Goal: Information Seeking & Learning: Learn about a topic

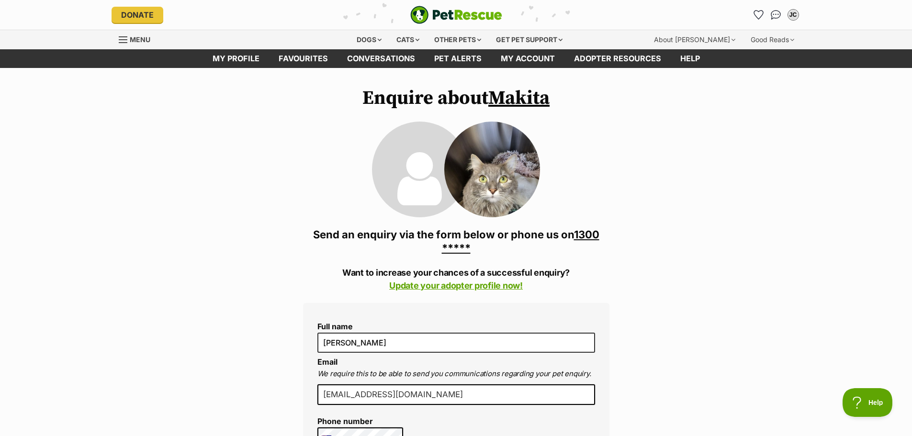
click at [467, 248] on link "1300 *****" at bounding box center [521, 241] width 158 height 26
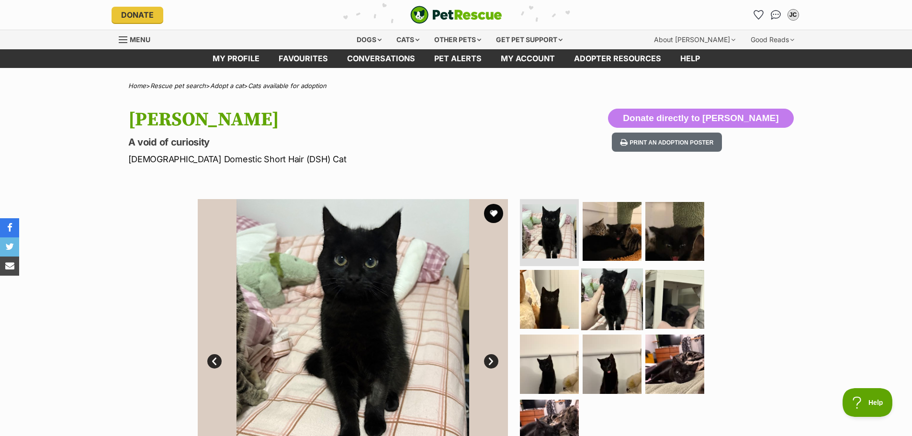
click at [622, 297] on img at bounding box center [612, 299] width 62 height 62
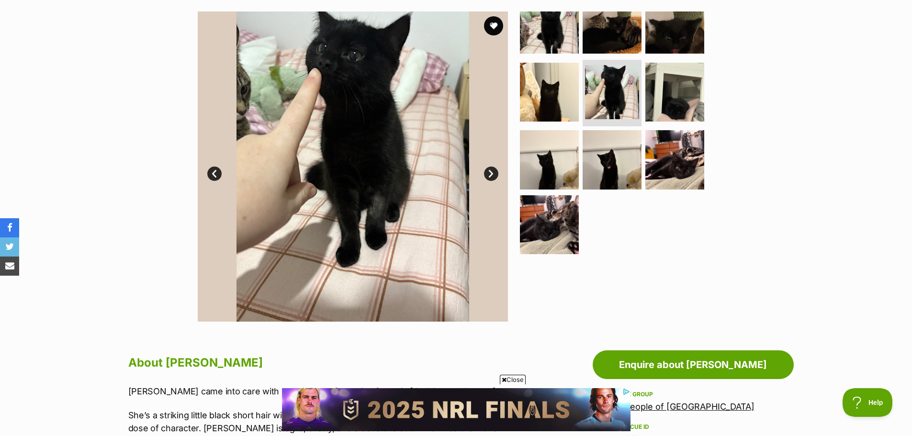
scroll to position [192, 0]
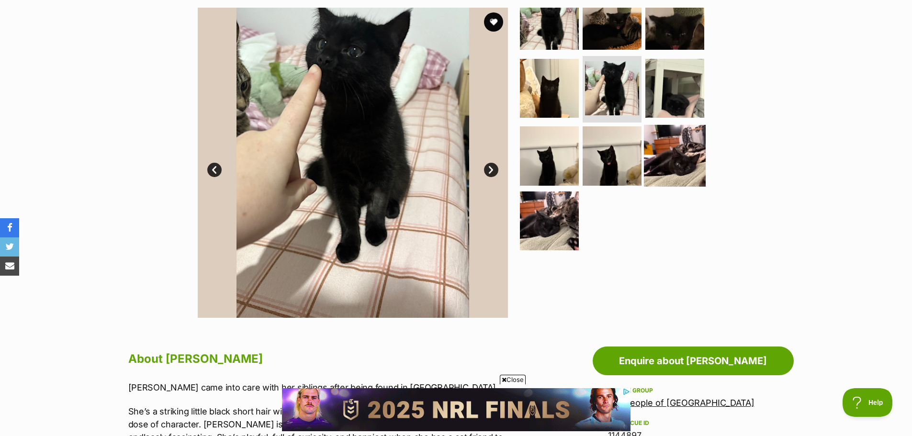
click at [664, 156] on img at bounding box center [675, 156] width 62 height 62
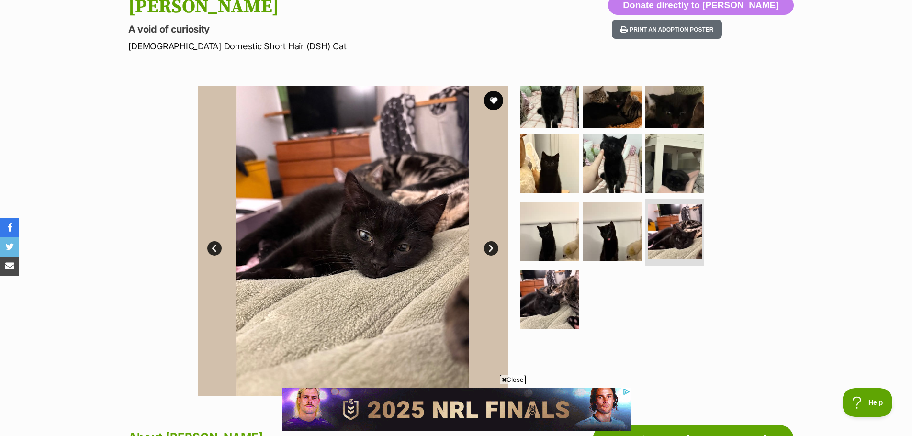
scroll to position [96, 0]
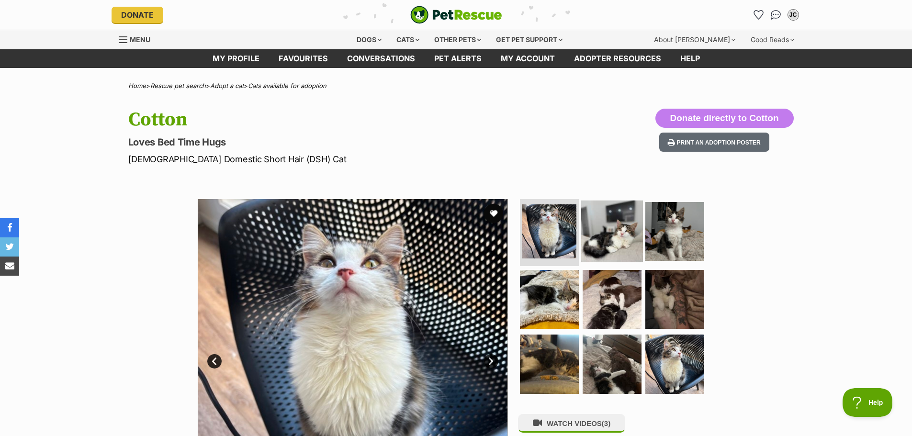
click at [625, 230] on img at bounding box center [612, 232] width 62 height 62
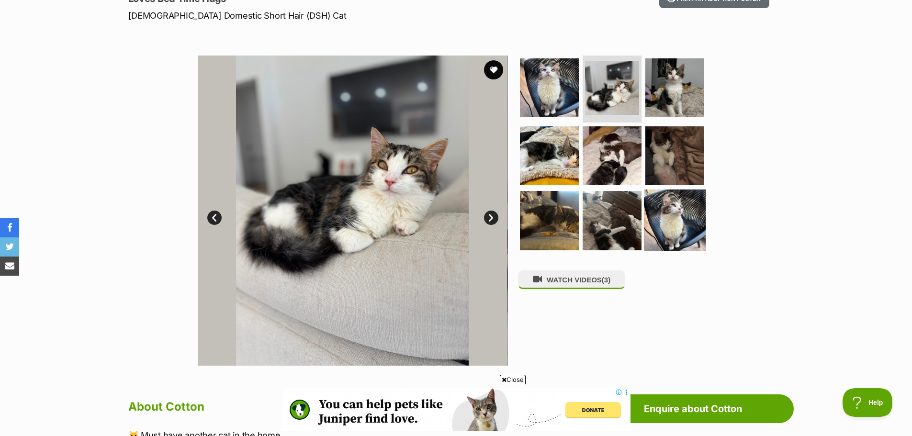
click at [653, 216] on img at bounding box center [675, 221] width 62 height 62
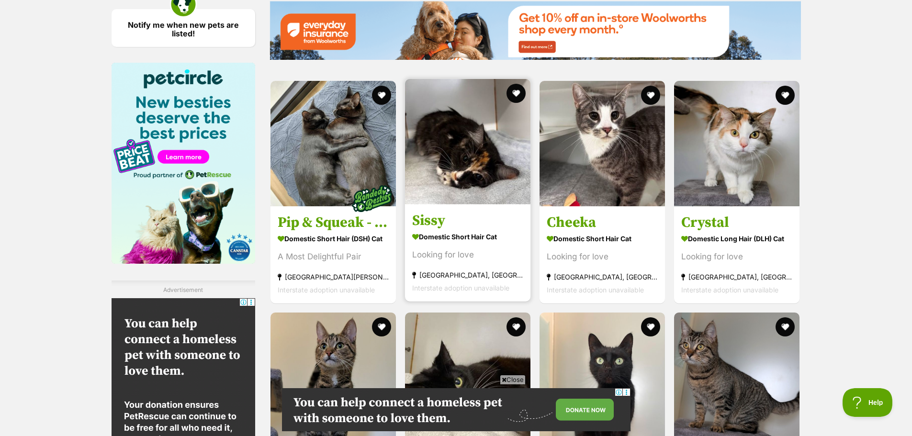
scroll to position [1197, 0]
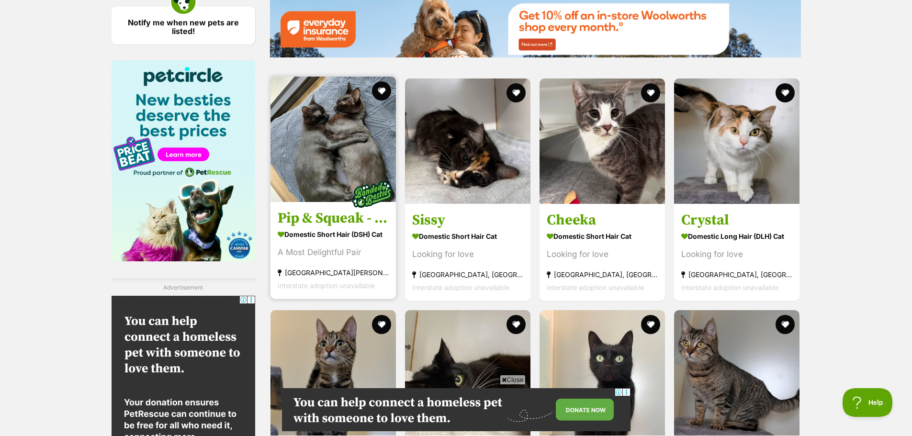
click at [332, 145] on img at bounding box center [333, 139] width 125 height 125
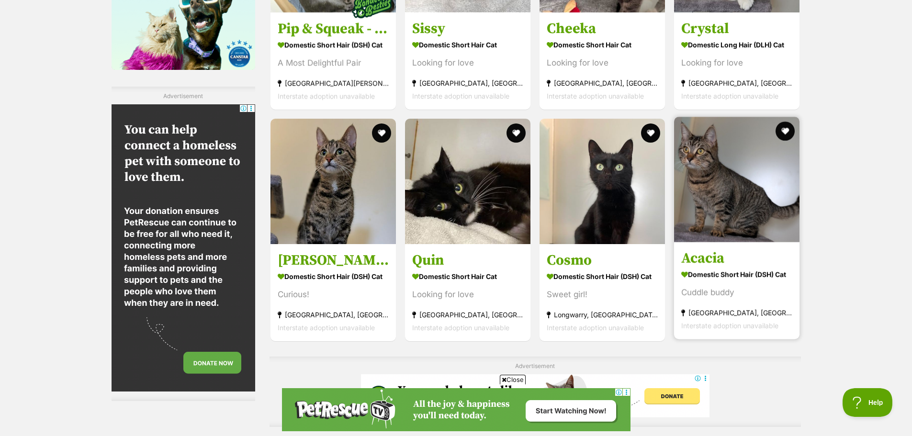
scroll to position [0, 0]
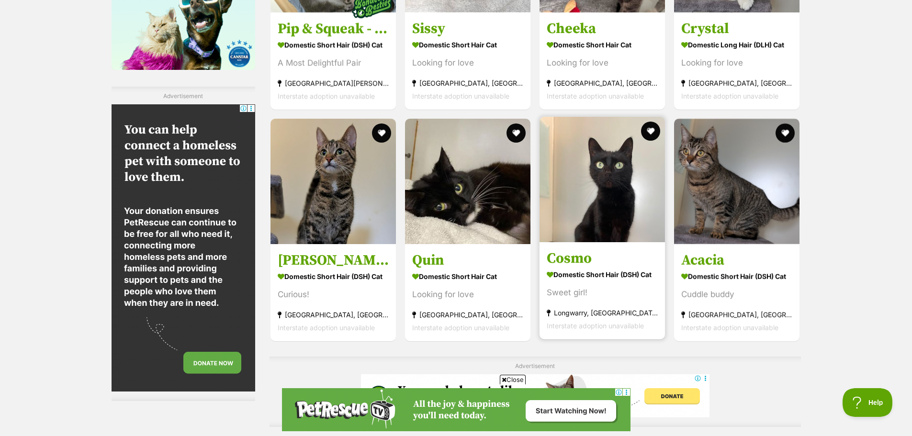
click at [597, 214] on img at bounding box center [602, 179] width 125 height 125
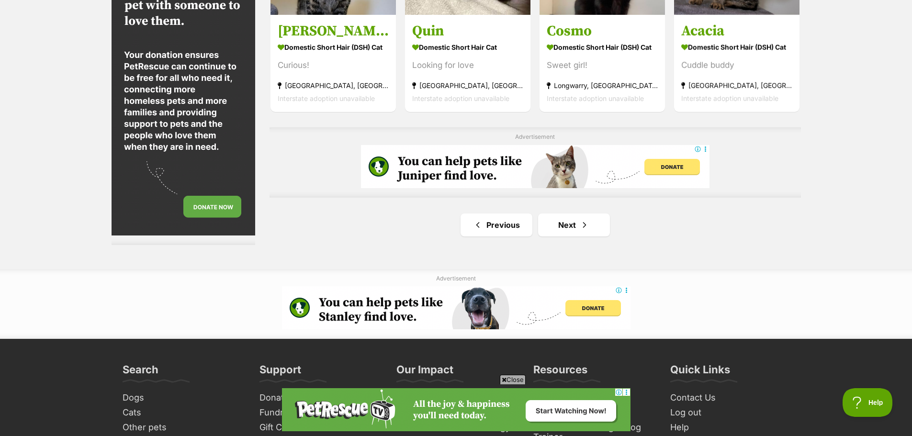
scroll to position [1628, 0]
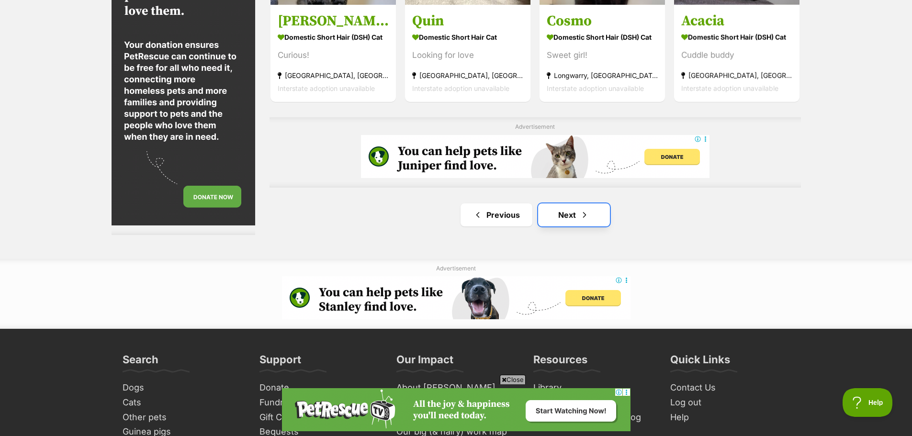
click at [576, 217] on link "Next" at bounding box center [574, 214] width 72 height 23
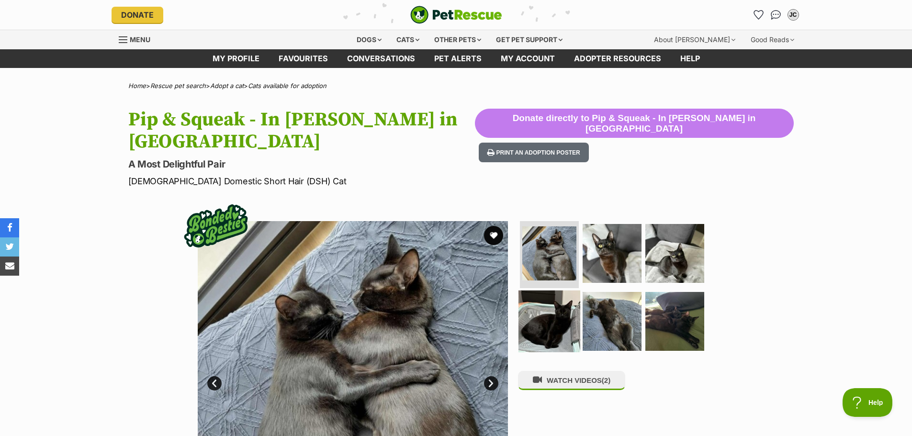
click at [566, 290] on img at bounding box center [550, 321] width 62 height 62
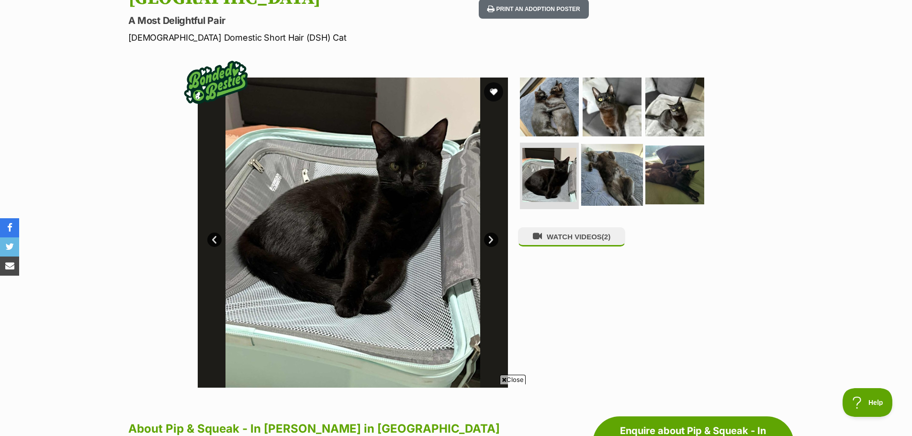
click at [599, 154] on img at bounding box center [612, 175] width 62 height 62
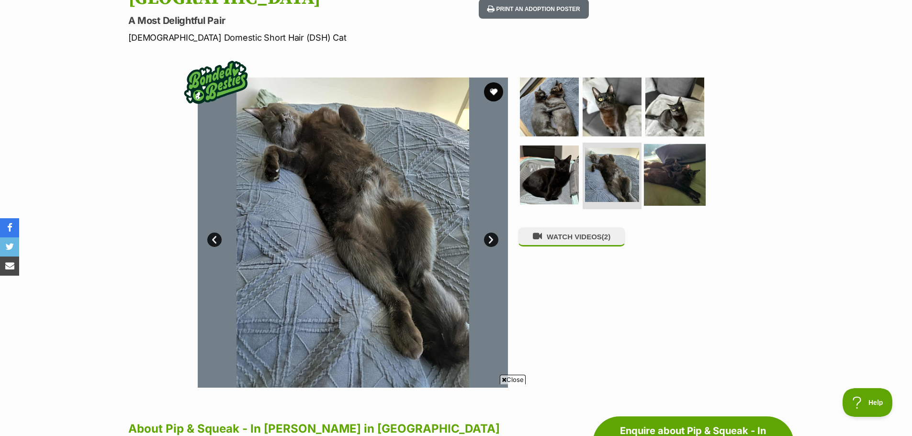
click at [681, 147] on img at bounding box center [675, 175] width 62 height 62
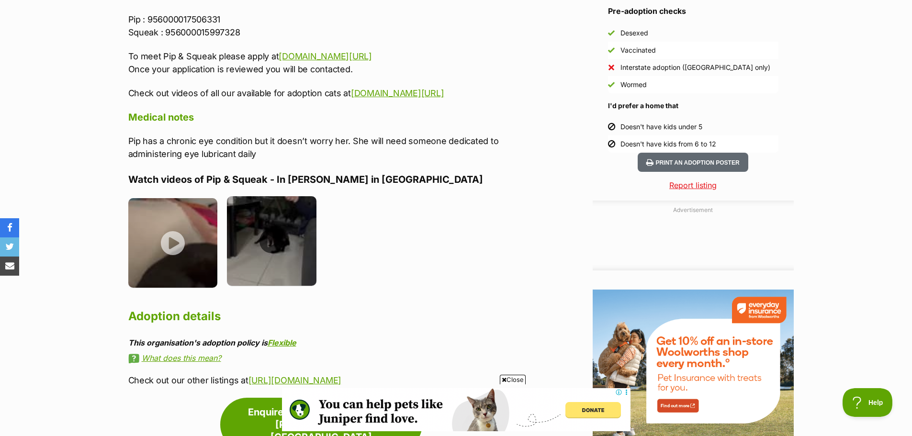
click at [279, 235] on img at bounding box center [272, 241] width 90 height 90
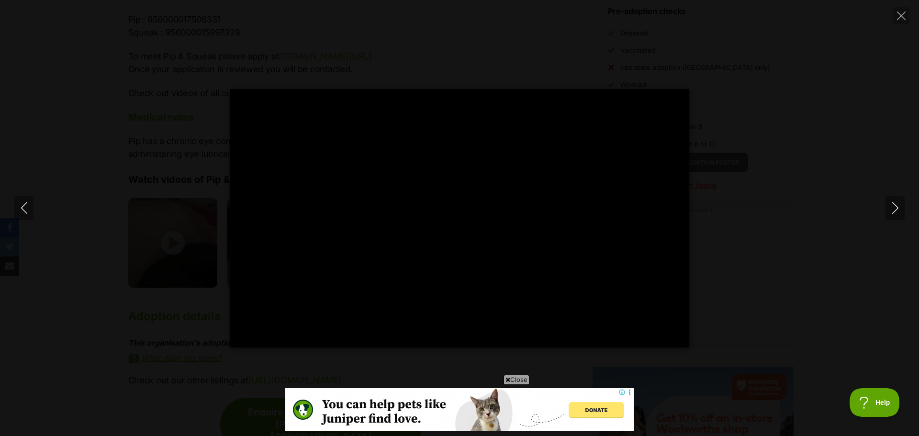
type input "100"
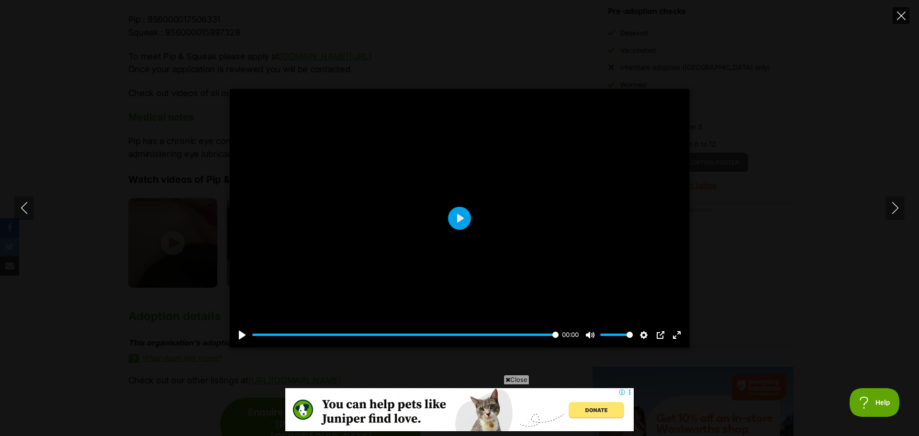
click at [903, 13] on icon "Close" at bounding box center [901, 15] width 9 height 9
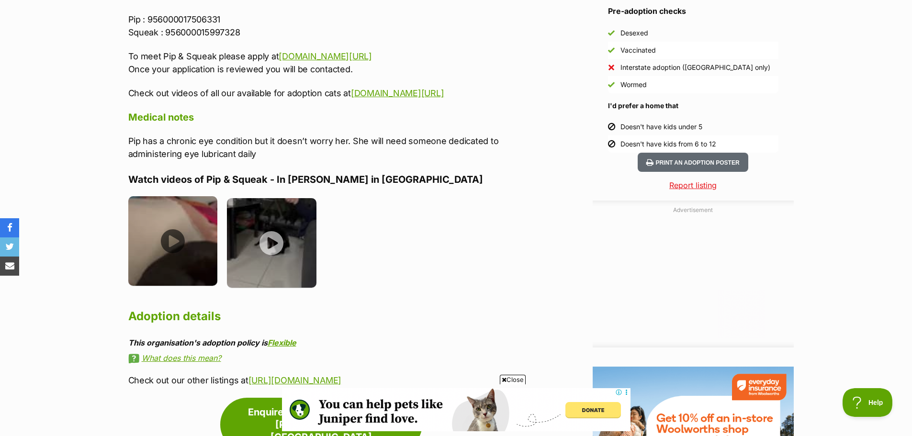
click at [165, 229] on img at bounding box center [173, 241] width 90 height 90
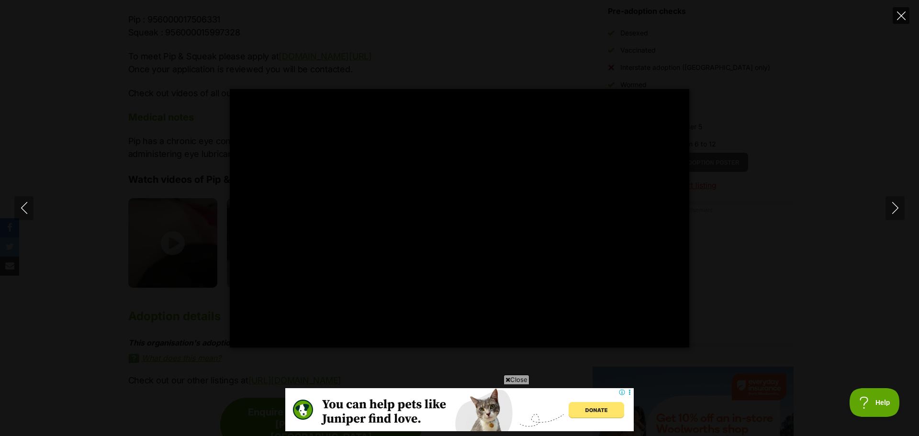
click at [904, 17] on icon "Close" at bounding box center [901, 15] width 9 height 9
type input "69.55"
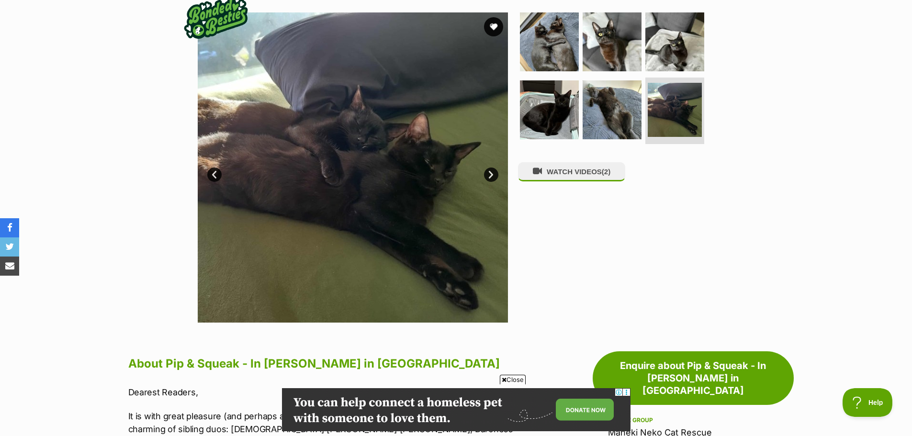
scroll to position [192, 0]
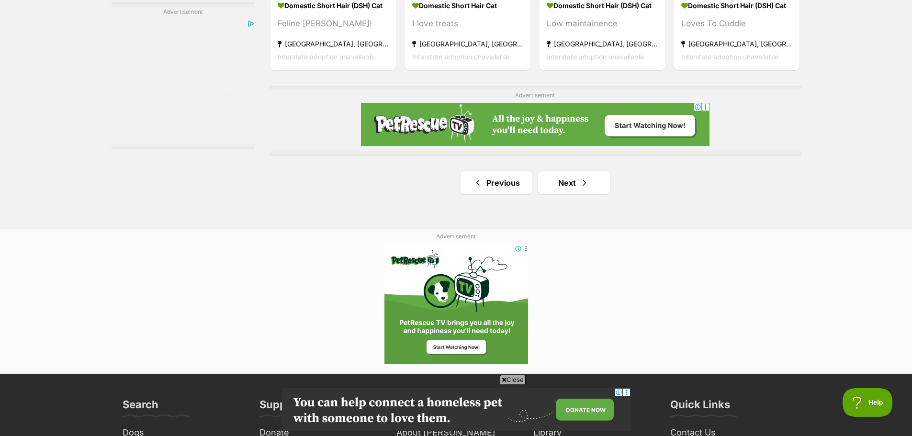
scroll to position [1724, 0]
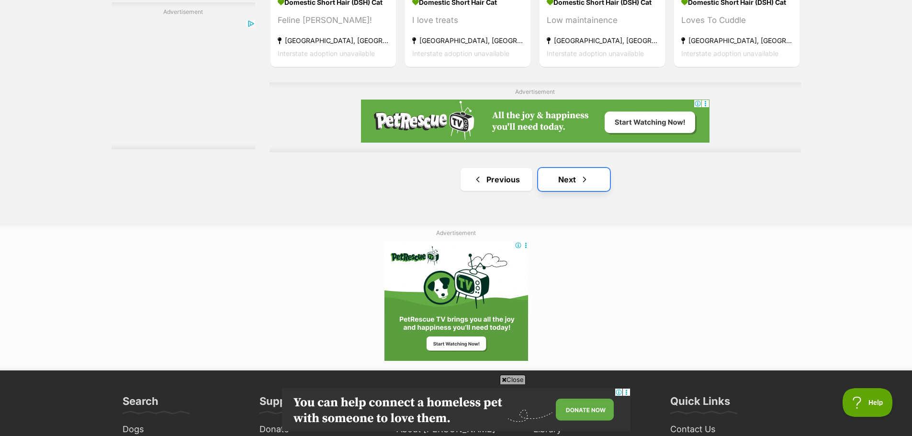
click at [556, 184] on link "Next" at bounding box center [574, 179] width 72 height 23
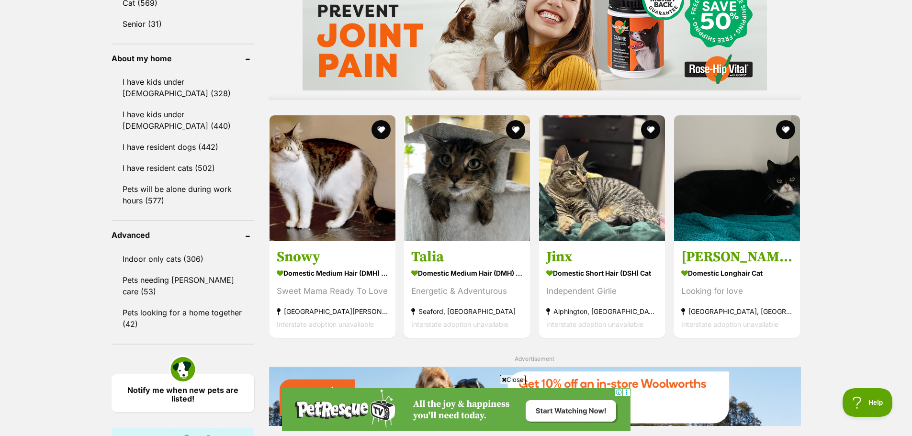
scroll to position [862, 0]
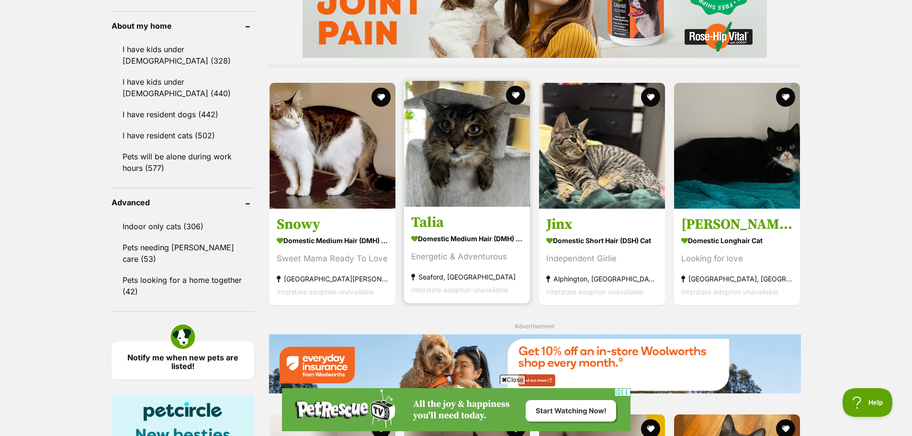
click at [464, 167] on img at bounding box center [467, 144] width 126 height 126
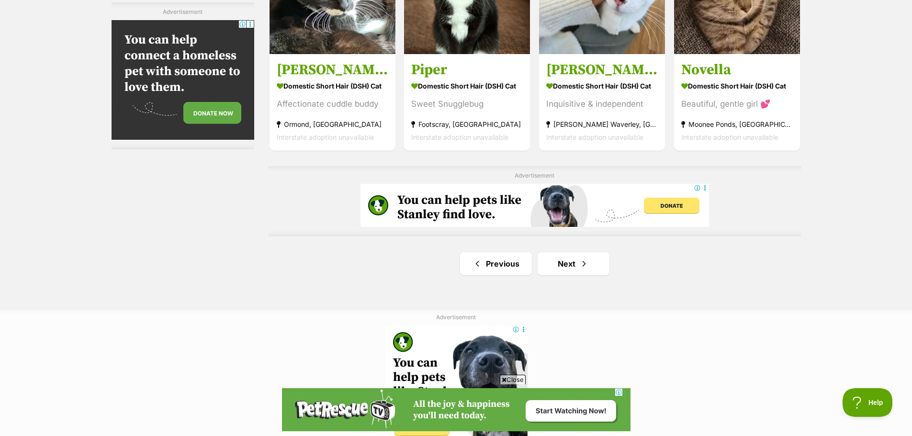
scroll to position [0, 0]
click at [602, 264] on link "Next" at bounding box center [574, 263] width 72 height 23
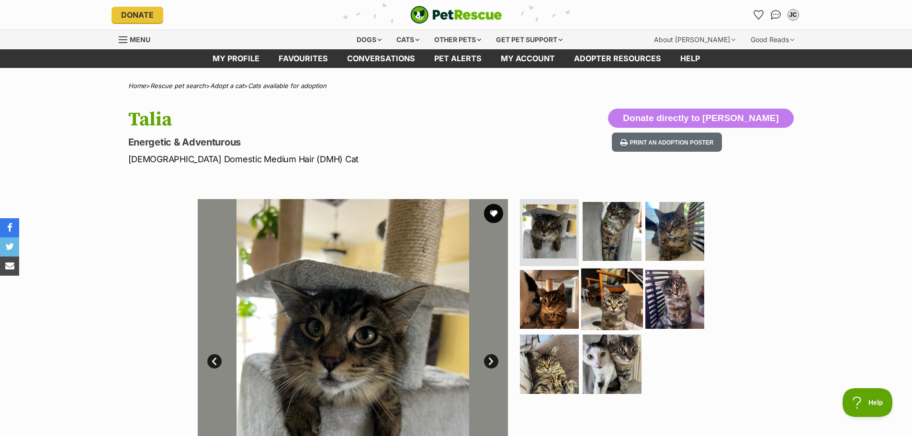
click at [621, 284] on img at bounding box center [612, 299] width 62 height 62
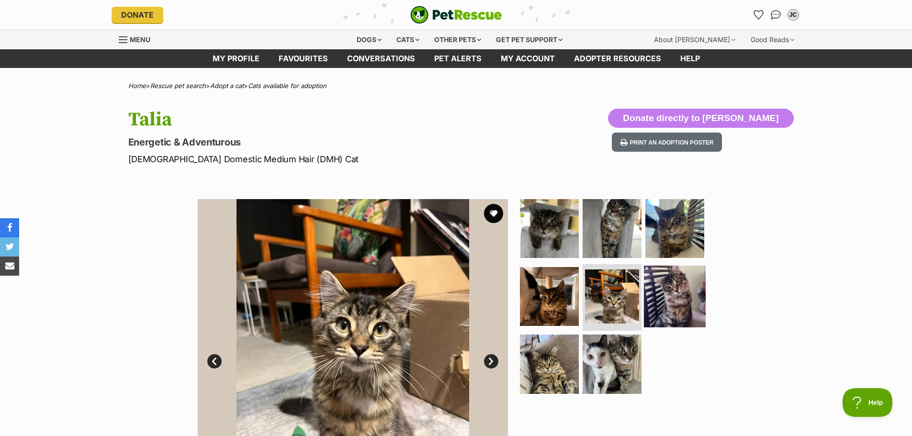
click at [653, 284] on img at bounding box center [675, 296] width 62 height 62
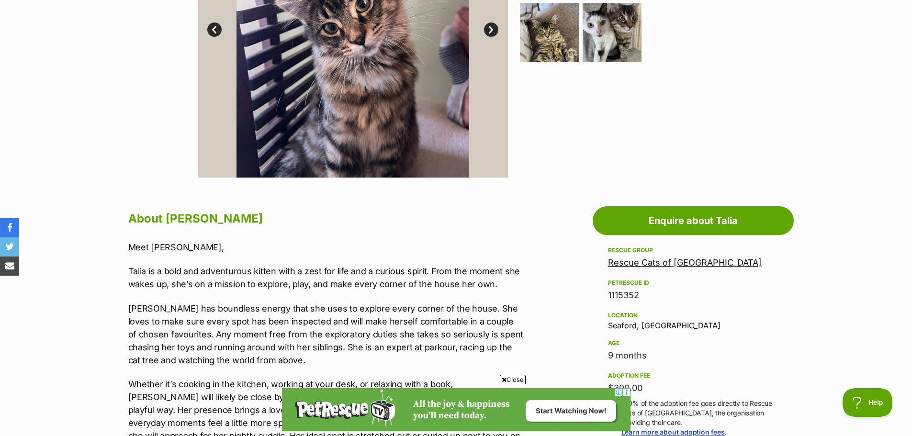
scroll to position [383, 0]
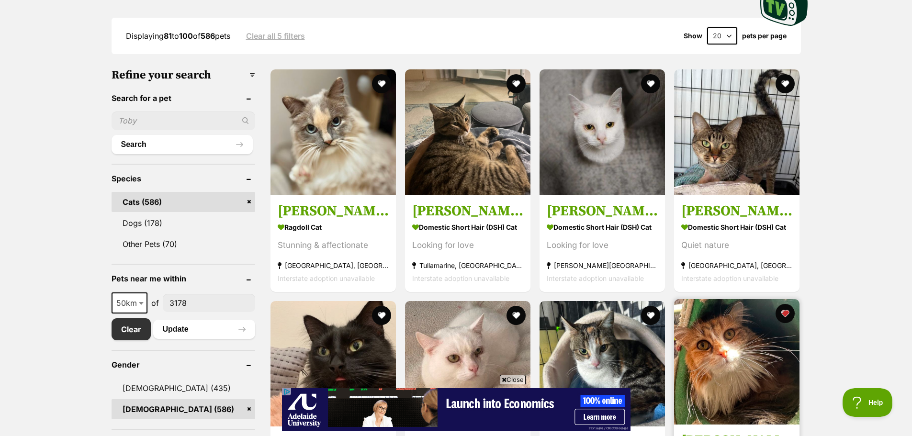
scroll to position [383, 0]
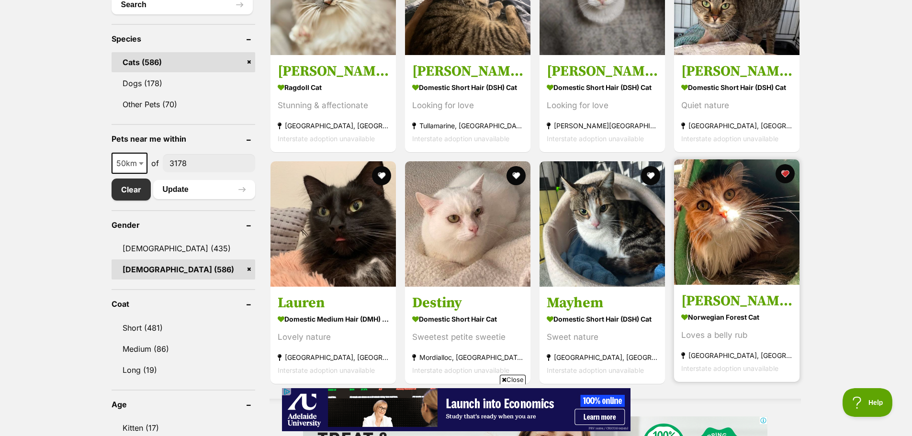
click at [761, 233] on img at bounding box center [736, 221] width 125 height 125
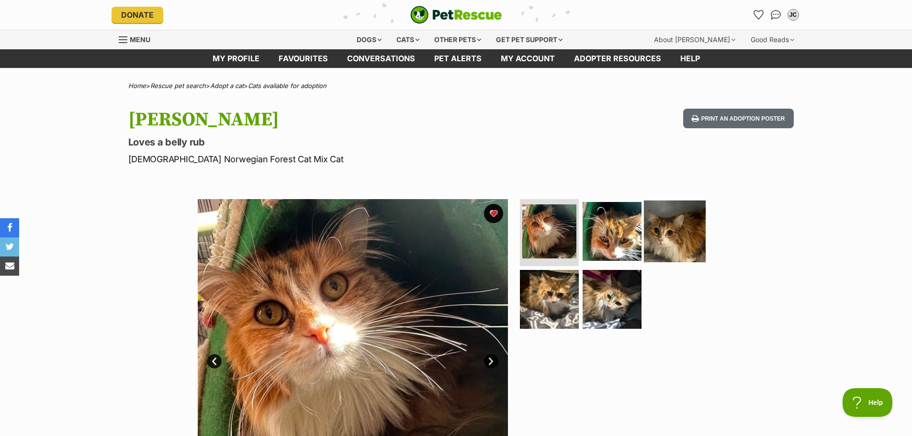
click at [665, 234] on img at bounding box center [675, 232] width 62 height 62
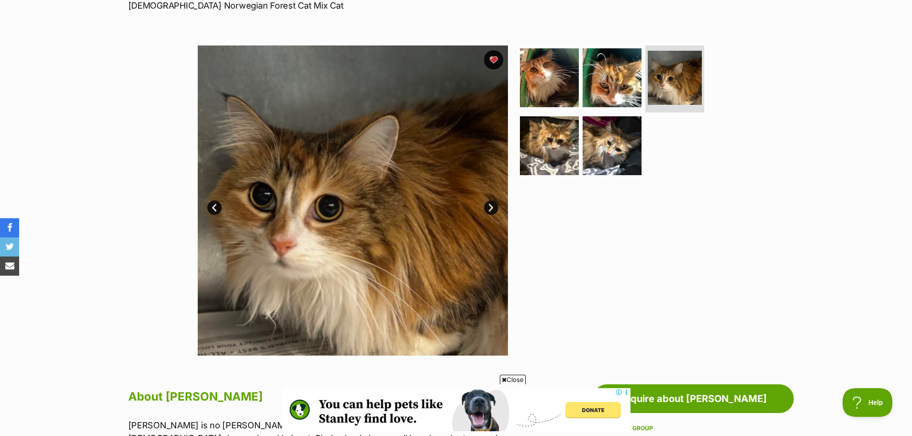
scroll to position [144, 0]
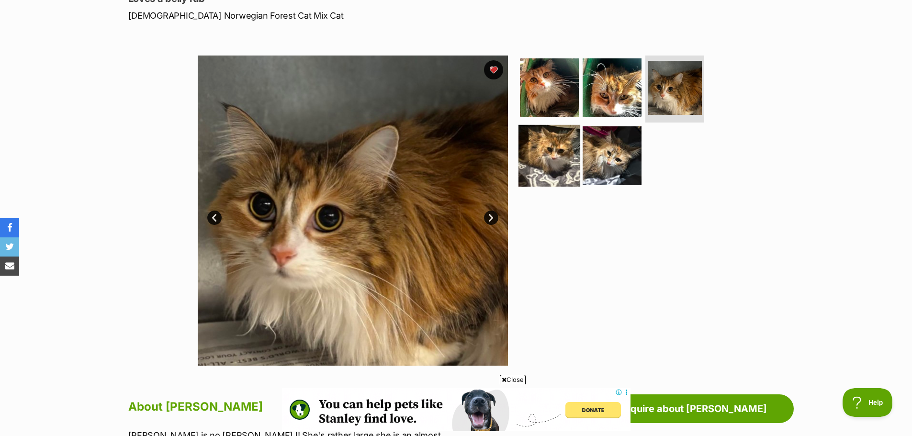
click at [558, 163] on img at bounding box center [550, 155] width 62 height 62
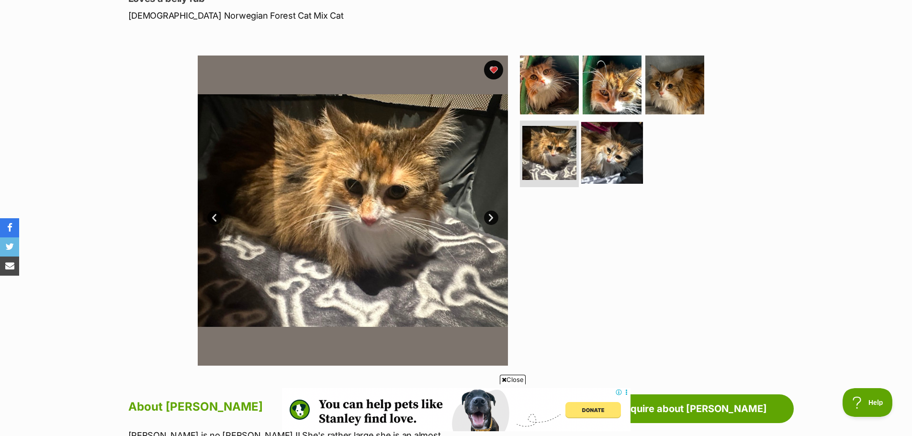
click at [618, 142] on img at bounding box center [612, 153] width 62 height 62
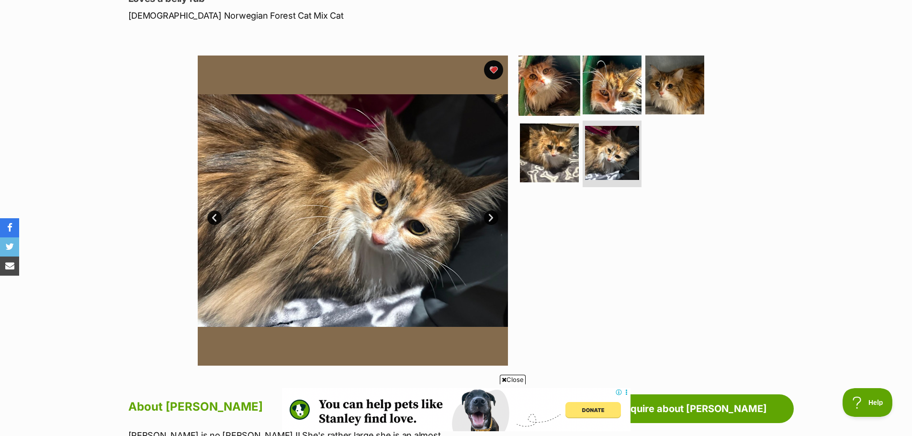
click at [563, 84] on img at bounding box center [550, 85] width 62 height 62
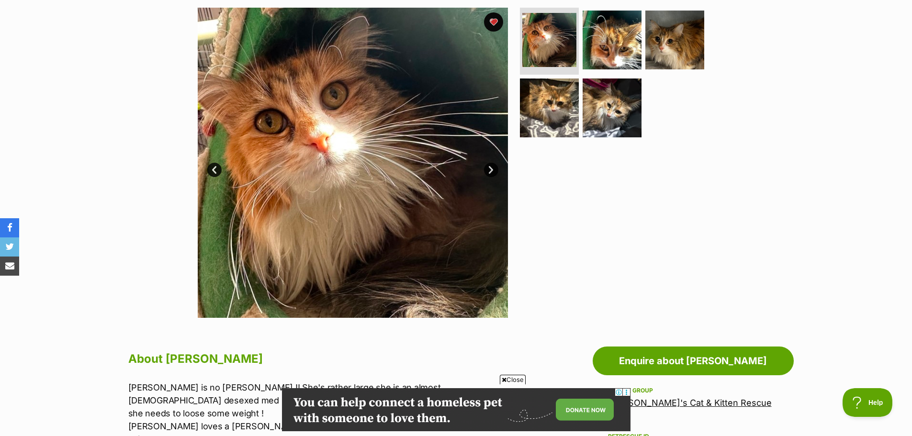
scroll to position [0, 0]
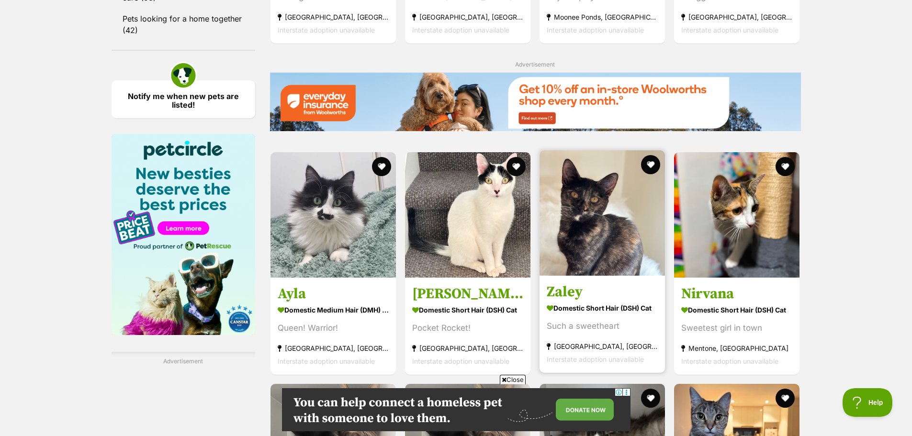
scroll to position [1192, 0]
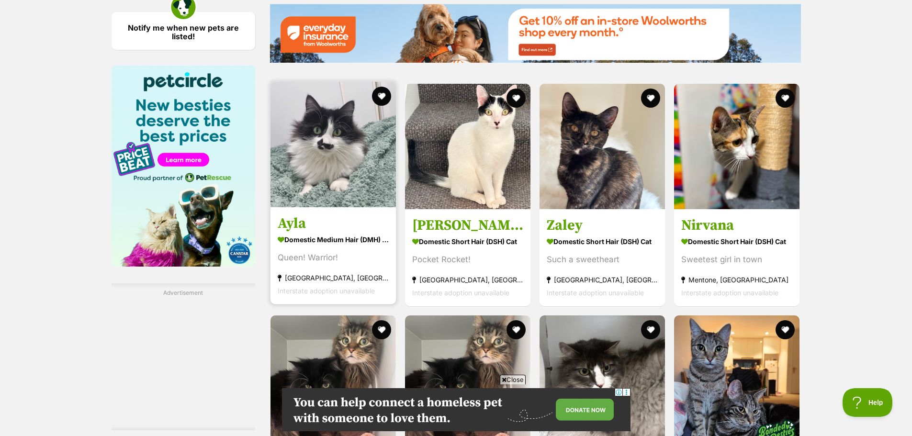
click at [323, 189] on img at bounding box center [333, 144] width 125 height 125
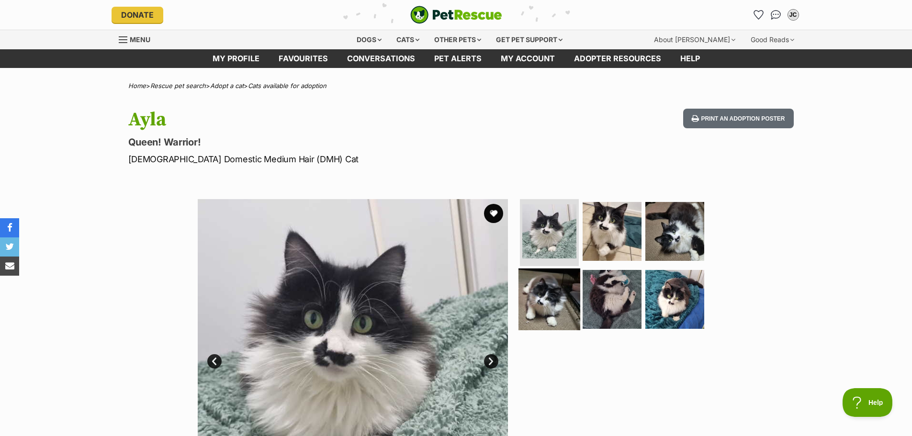
click at [543, 299] on img at bounding box center [550, 299] width 62 height 62
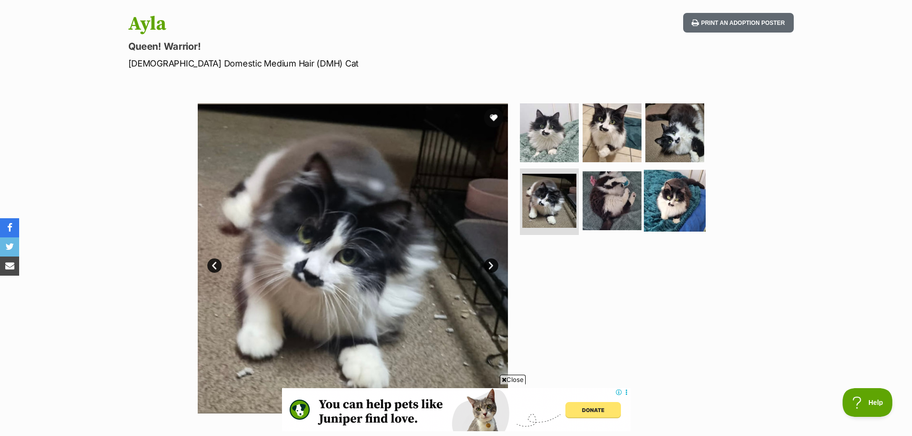
click at [662, 204] on img at bounding box center [675, 200] width 62 height 62
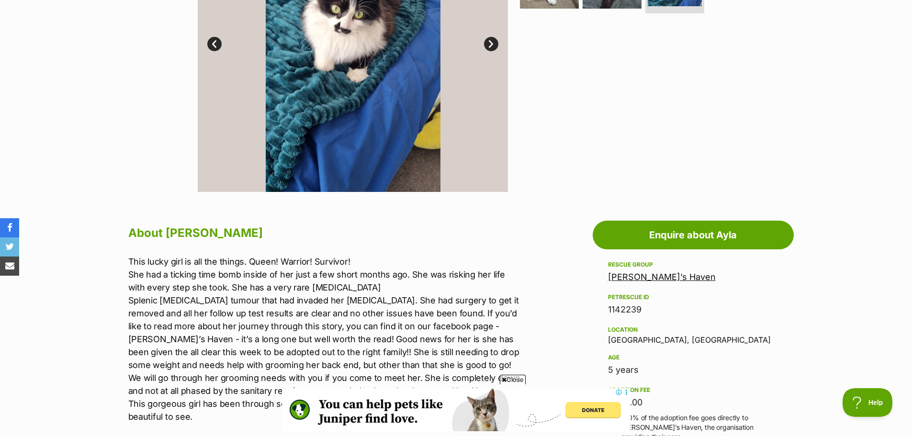
scroll to position [431, 0]
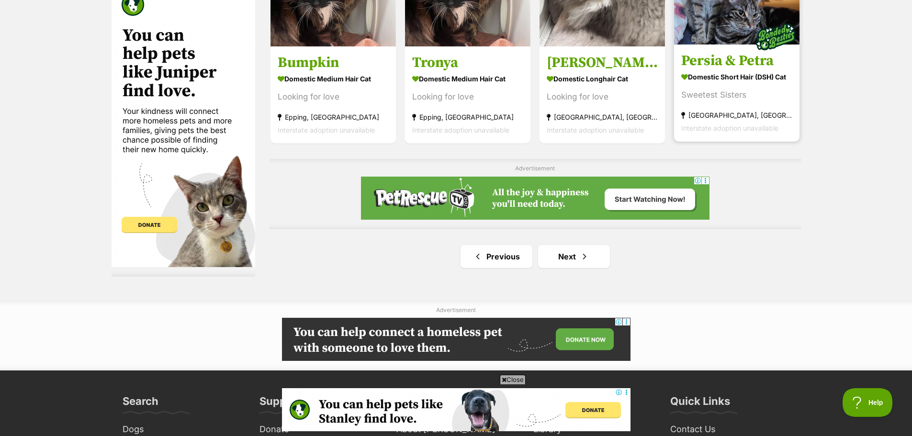
scroll to position [1623, 0]
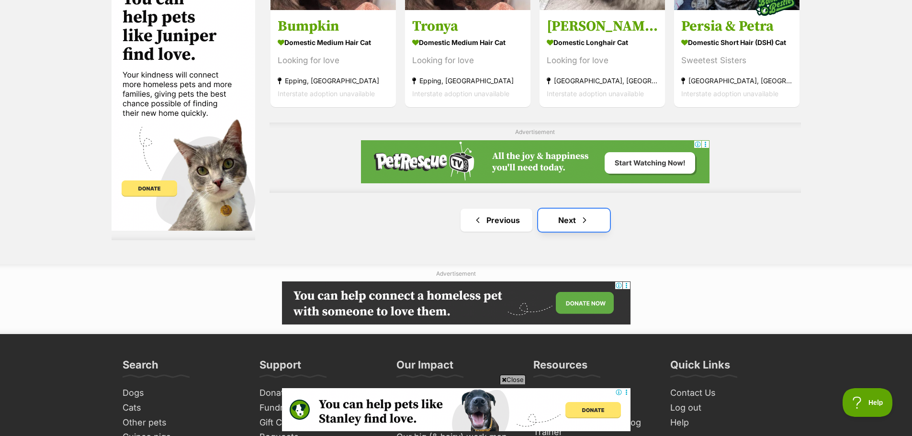
click at [585, 223] on span "Next page" at bounding box center [585, 220] width 10 height 11
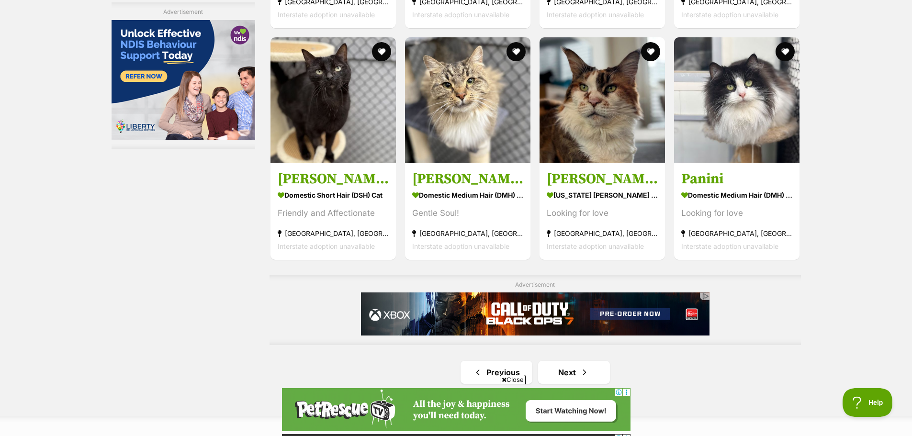
scroll to position [1532, 0]
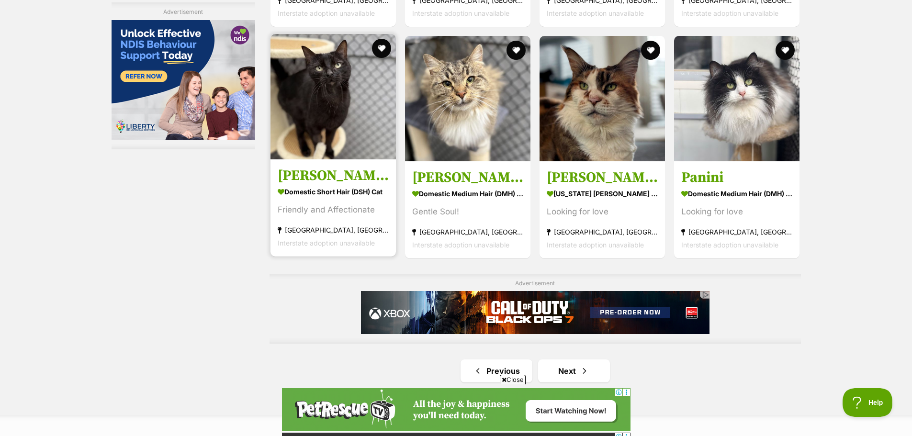
click at [361, 113] on img at bounding box center [333, 96] width 125 height 125
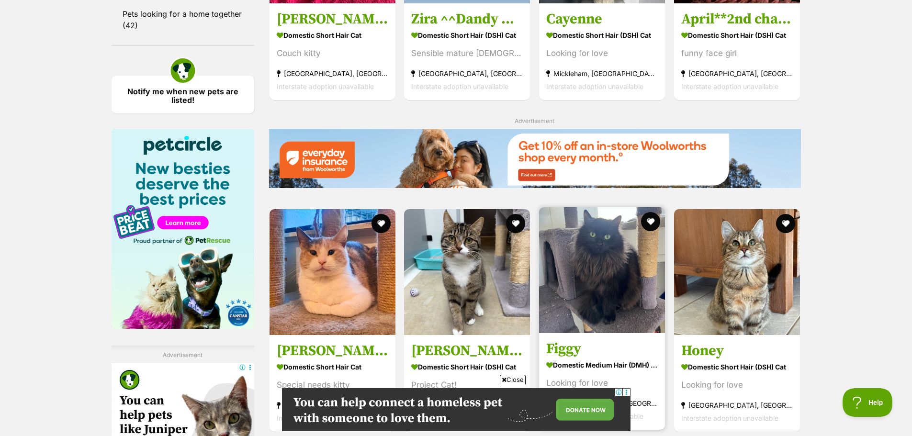
scroll to position [1149, 0]
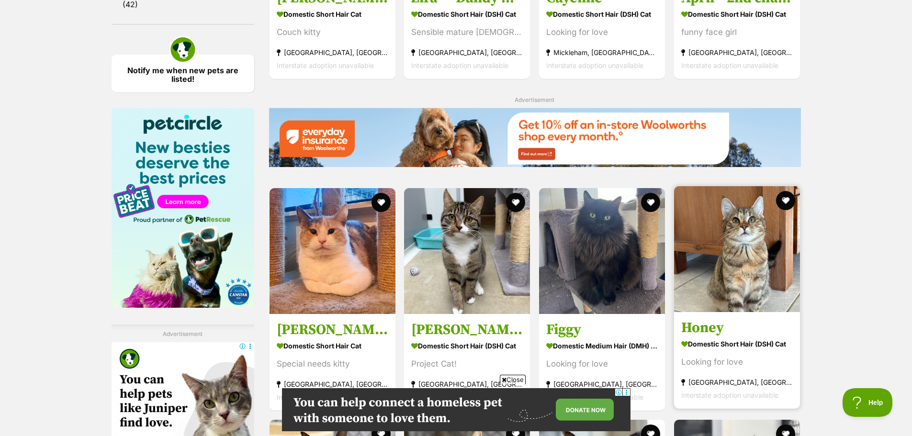
click at [762, 186] on img at bounding box center [737, 249] width 126 height 126
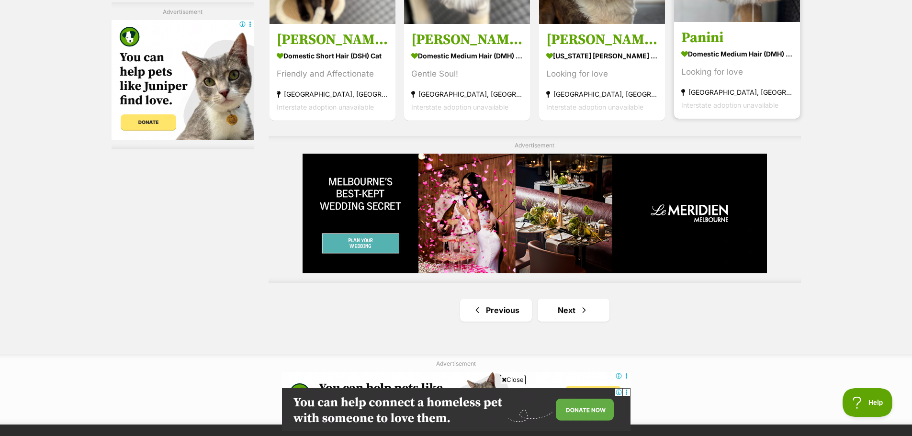
scroll to position [1676, 0]
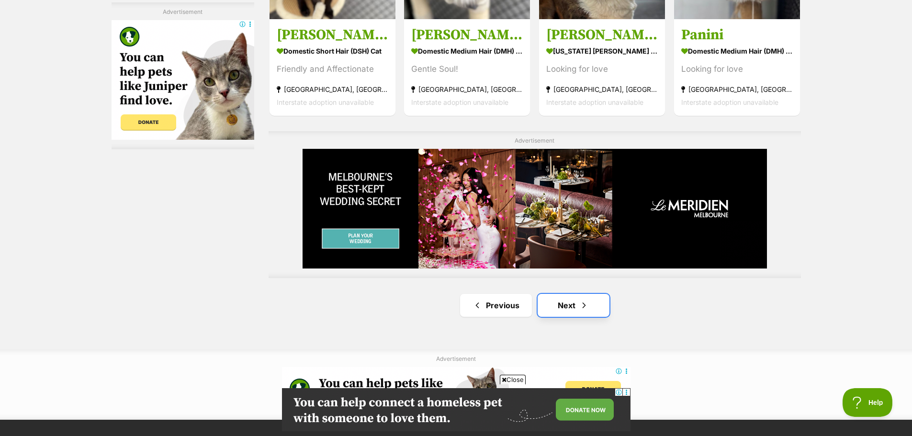
click at [599, 294] on link "Next" at bounding box center [574, 305] width 72 height 23
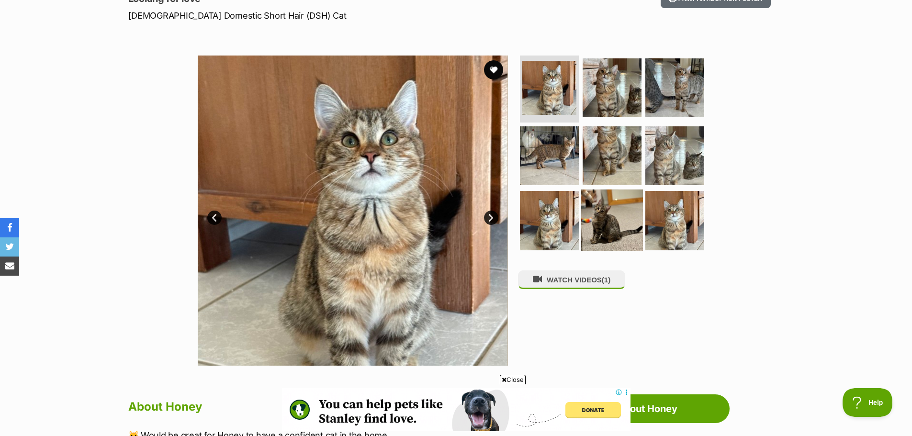
click at [603, 206] on img at bounding box center [612, 221] width 62 height 62
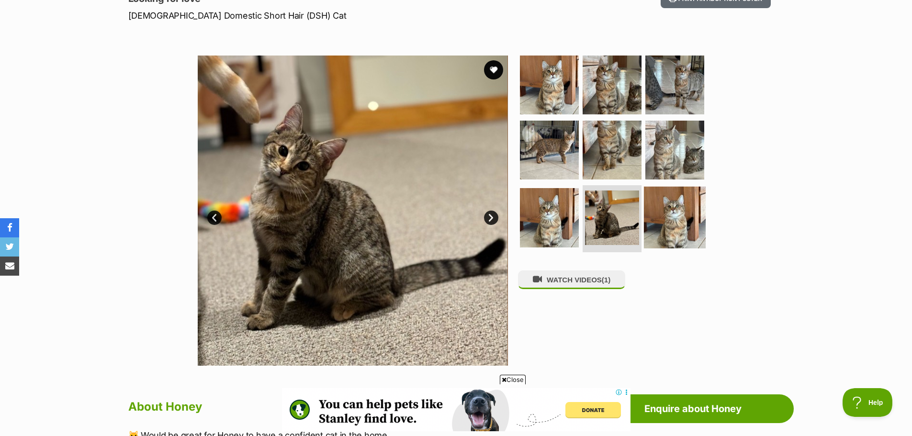
click at [655, 199] on img at bounding box center [675, 218] width 62 height 62
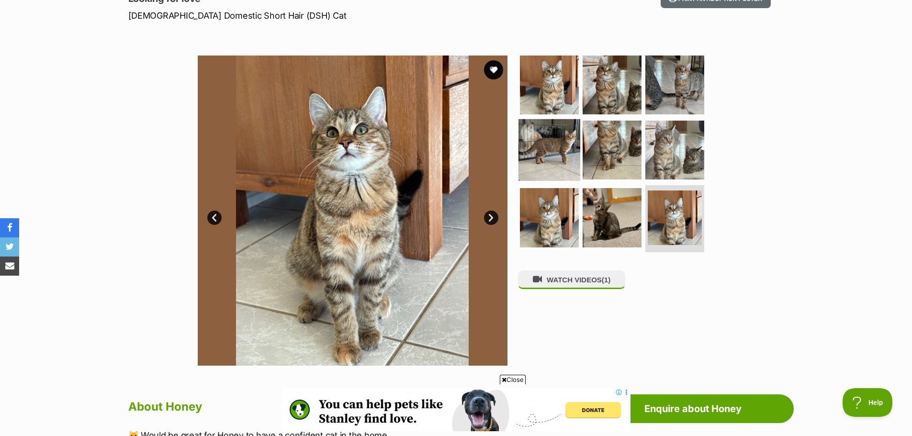
click at [551, 153] on img at bounding box center [550, 150] width 62 height 62
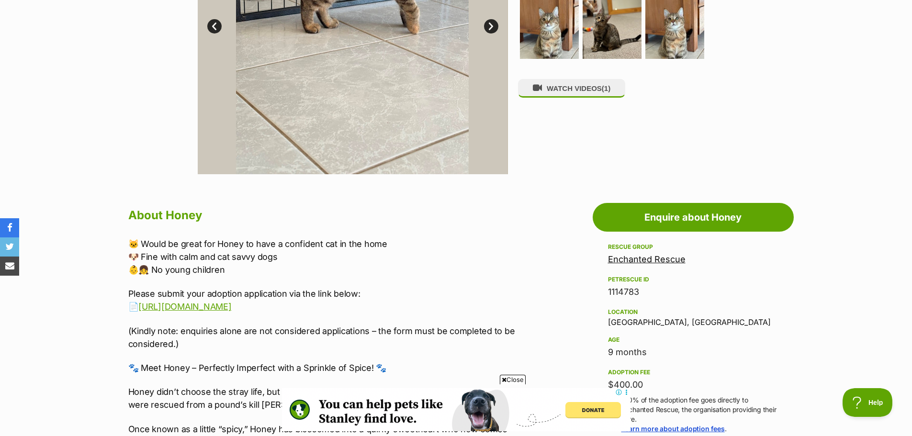
scroll to position [383, 0]
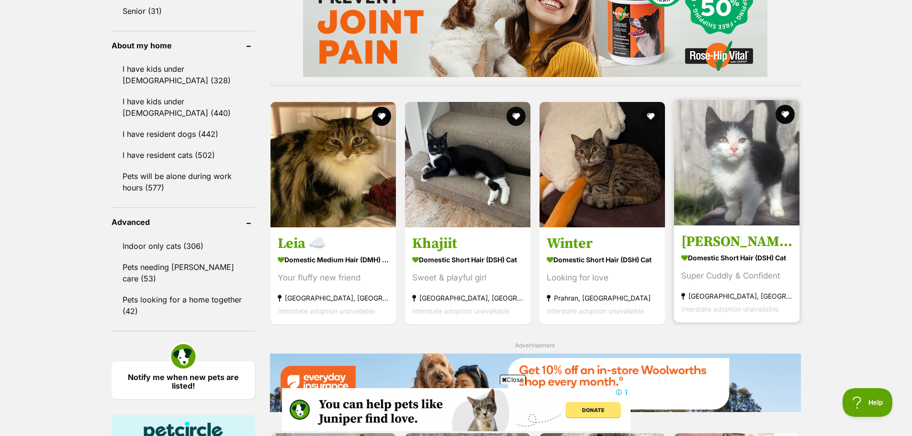
scroll to position [958, 0]
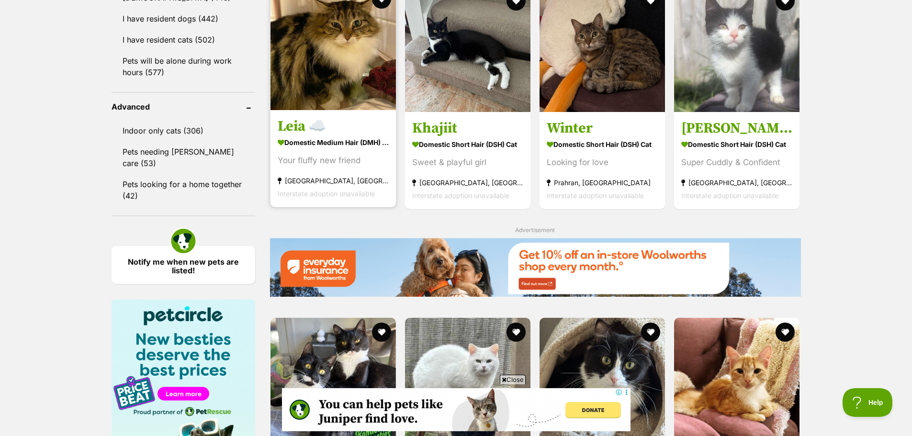
click at [343, 39] on img at bounding box center [333, 47] width 125 height 125
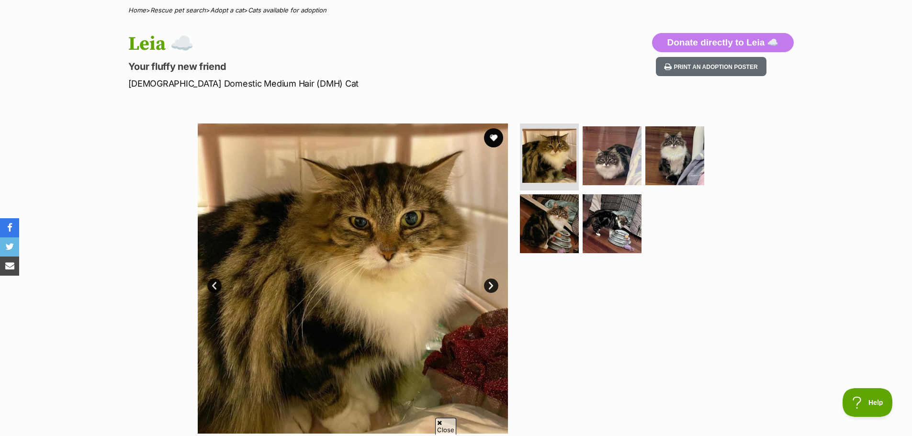
scroll to position [96, 0]
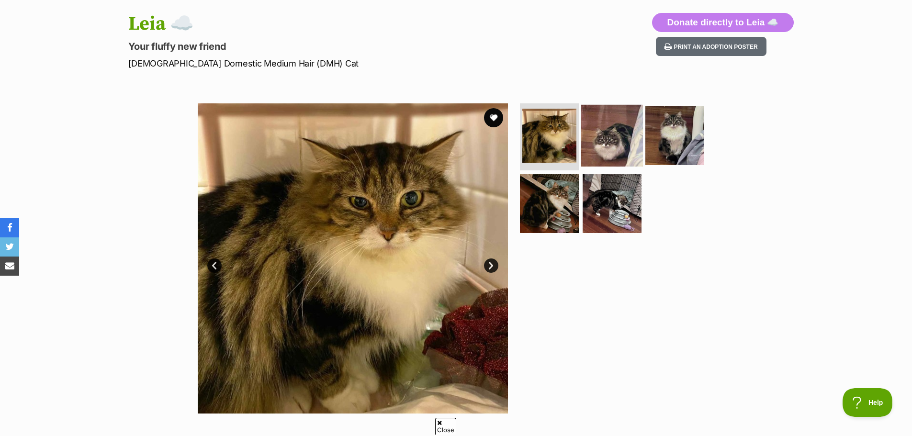
click at [590, 125] on img at bounding box center [612, 136] width 62 height 62
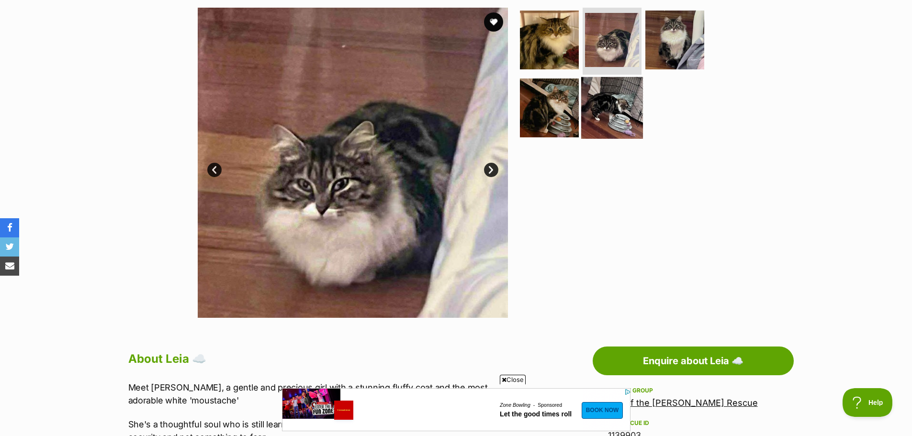
scroll to position [0, 0]
click at [610, 111] on img at bounding box center [612, 108] width 62 height 62
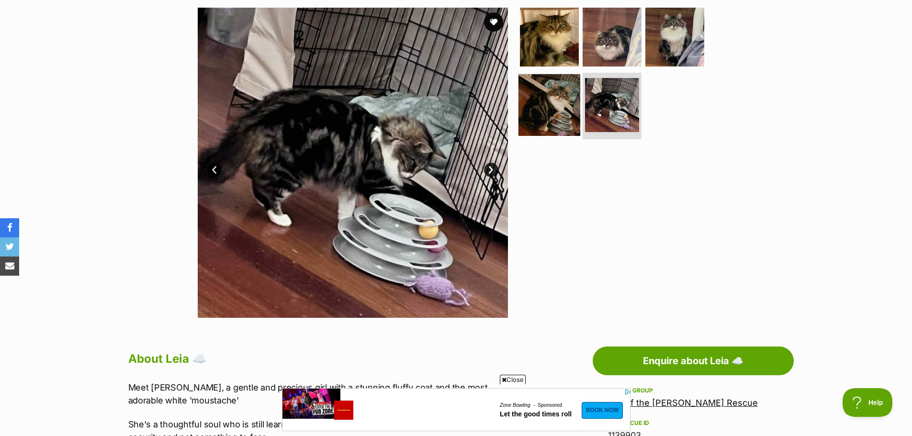
click at [539, 113] on img at bounding box center [550, 105] width 62 height 62
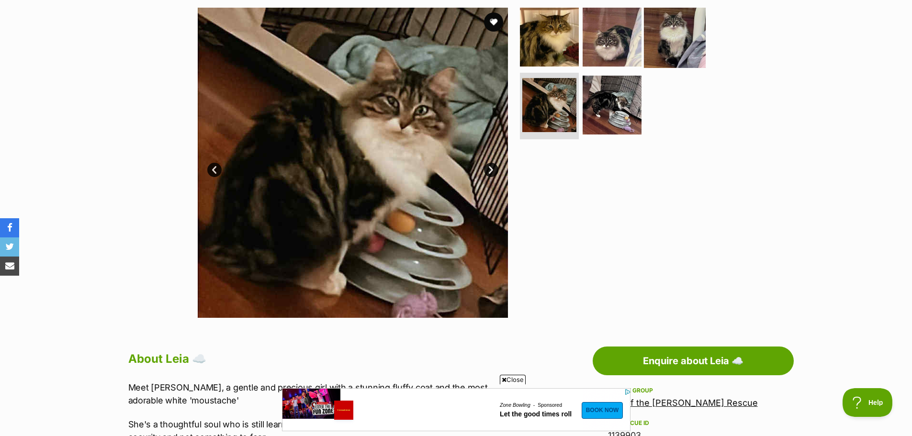
click at [672, 41] on img at bounding box center [675, 37] width 62 height 62
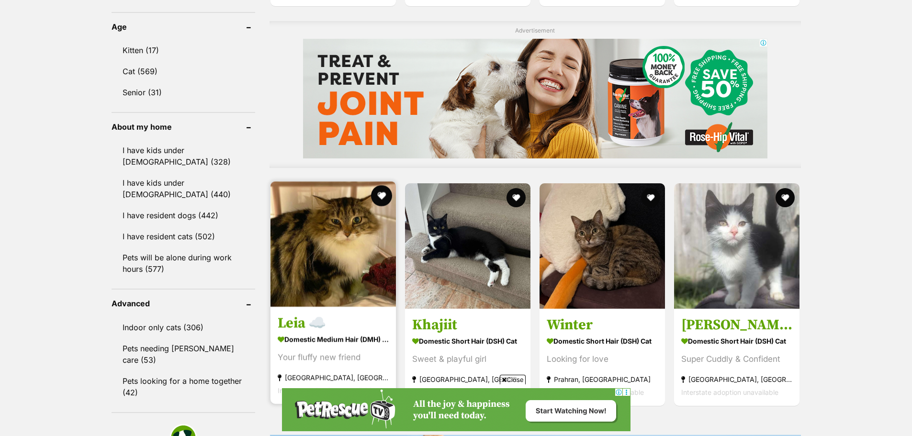
click at [384, 197] on button "favourite" at bounding box center [381, 195] width 21 height 21
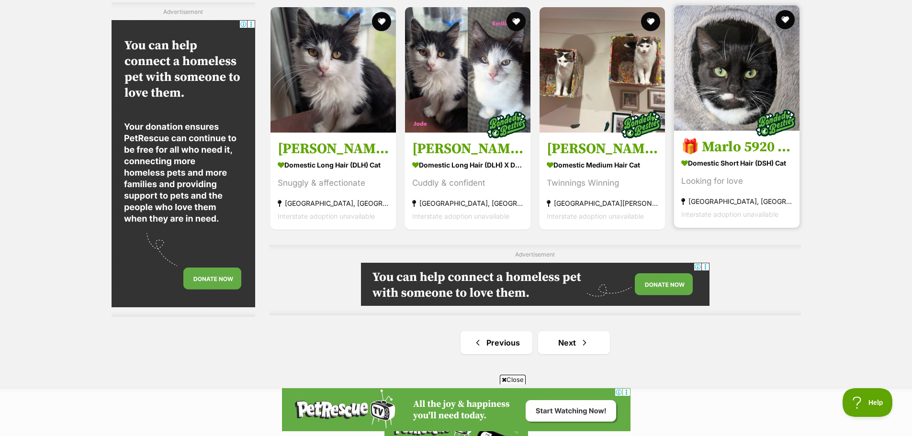
scroll to position [1527, 0]
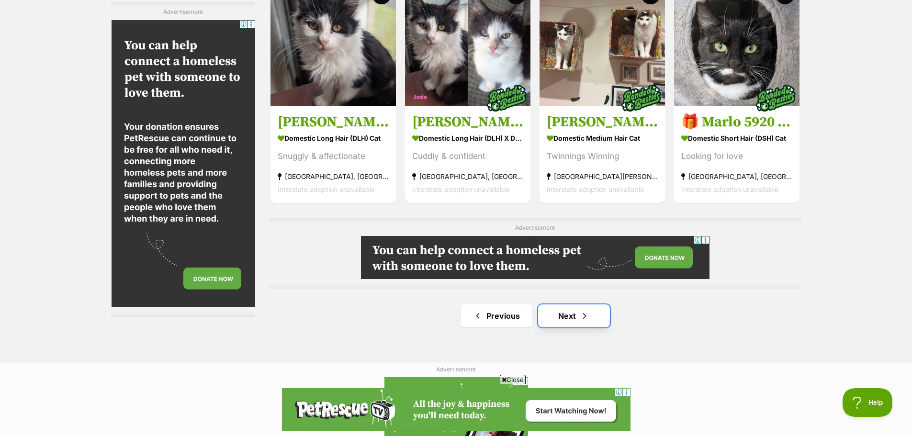
click at [562, 327] on link "Next" at bounding box center [574, 316] width 72 height 23
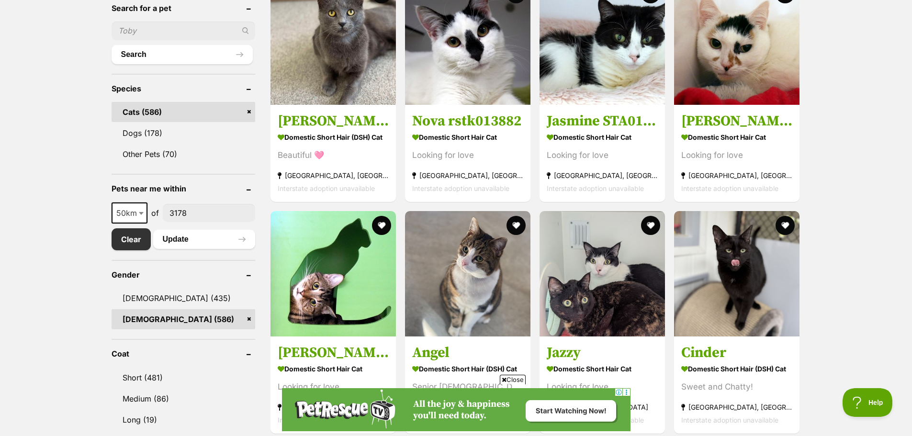
scroll to position [335, 0]
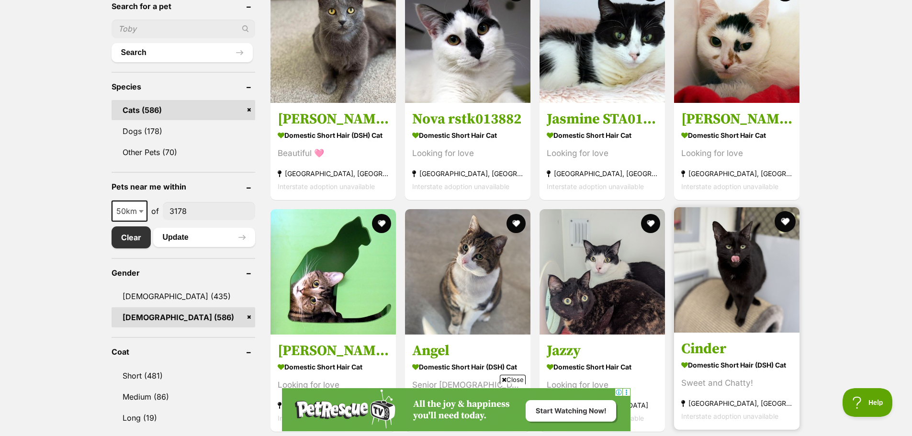
click at [786, 219] on button "favourite" at bounding box center [785, 221] width 21 height 21
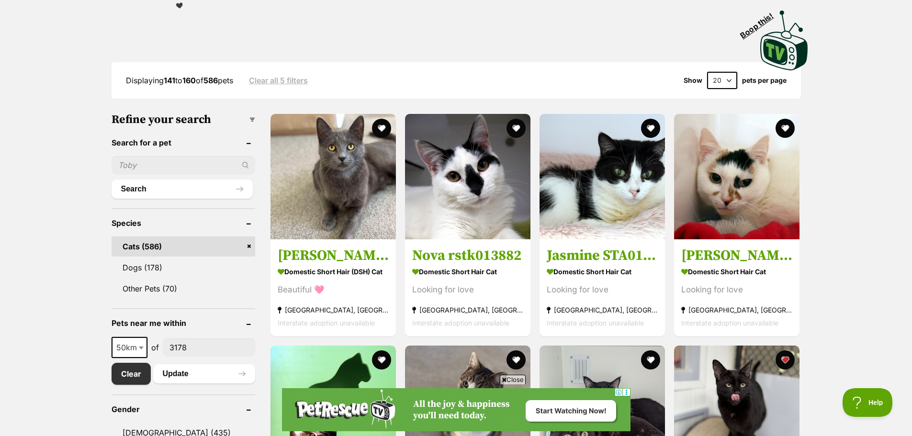
scroll to position [192, 0]
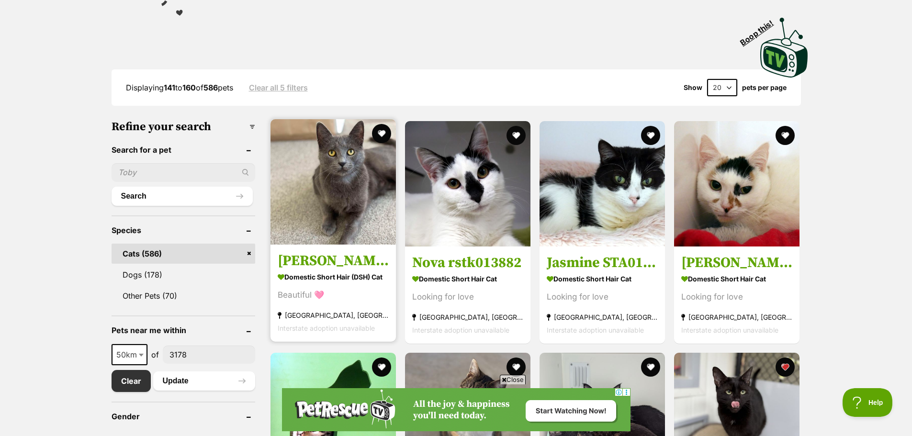
click at [356, 173] on img at bounding box center [333, 181] width 125 height 125
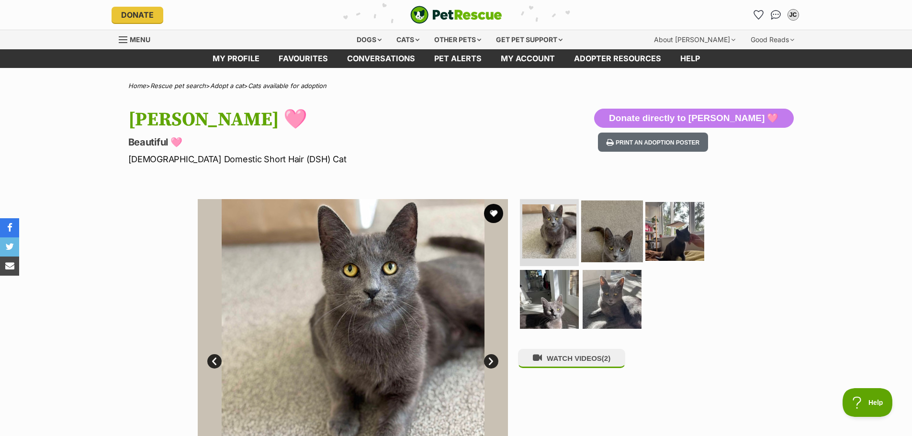
click at [627, 240] on img at bounding box center [612, 232] width 62 height 62
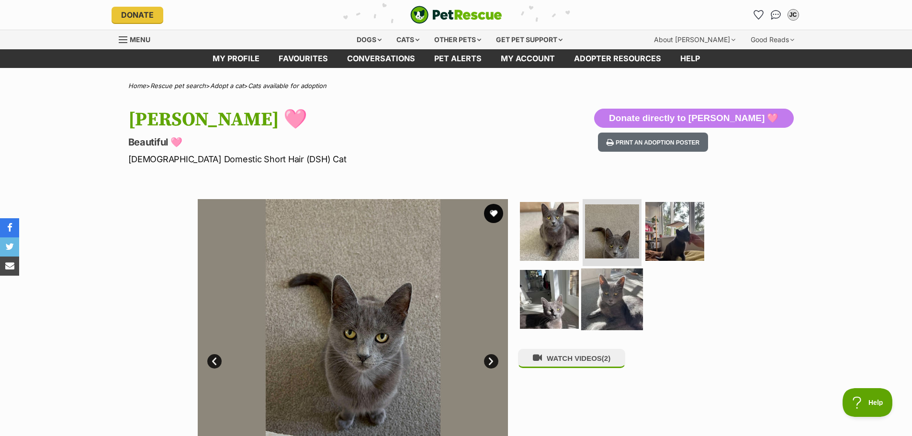
click at [598, 294] on img at bounding box center [612, 299] width 62 height 62
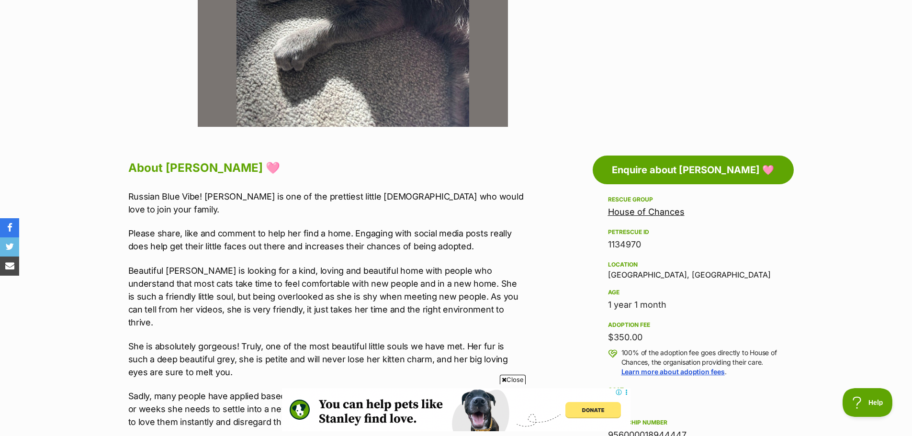
scroll to position [383, 0]
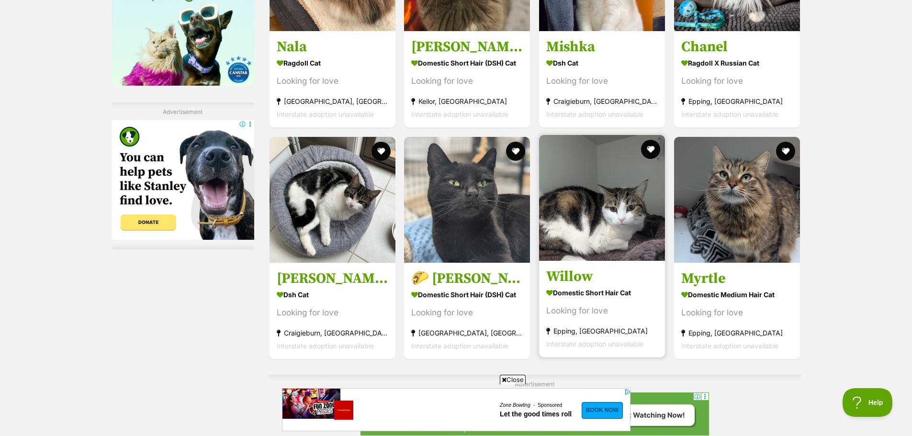
scroll to position [1389, 0]
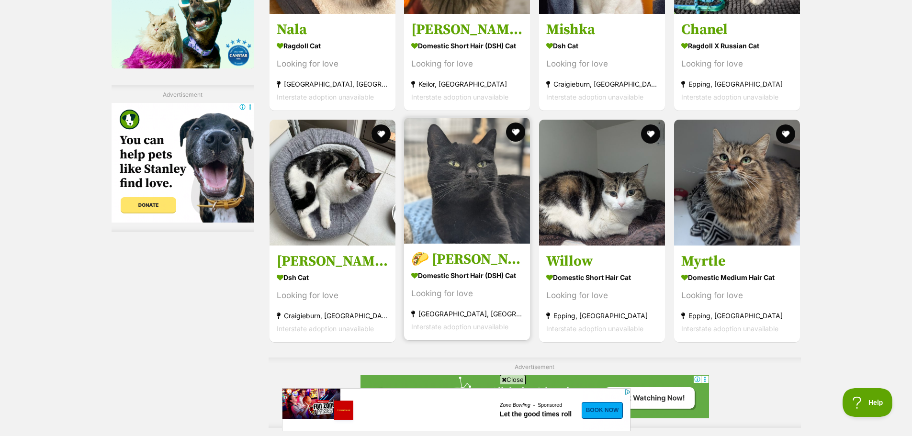
click at [455, 224] on img at bounding box center [467, 181] width 126 height 126
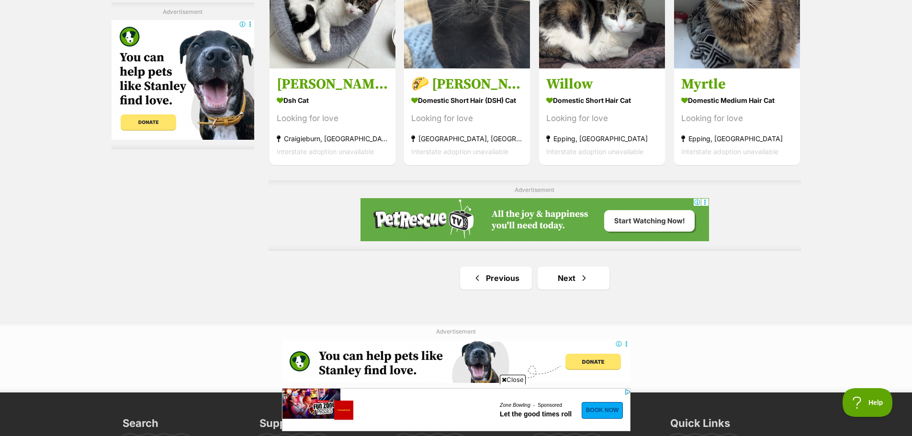
scroll to position [1676, 0]
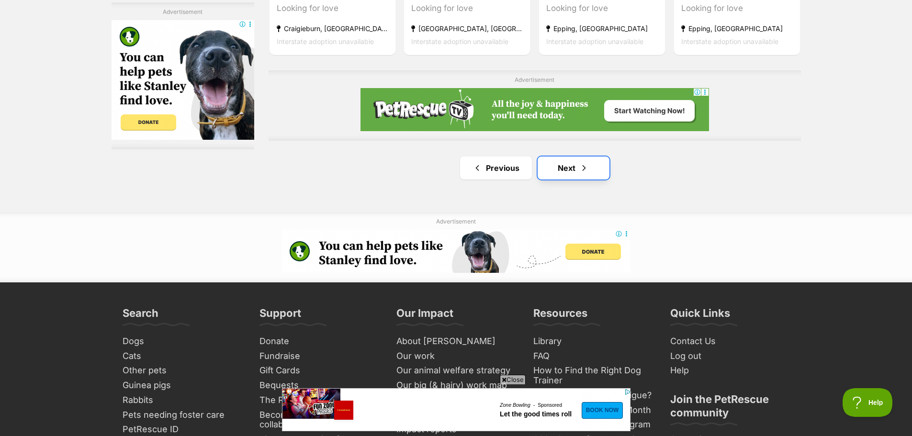
click at [571, 168] on link "Next" at bounding box center [574, 168] width 72 height 23
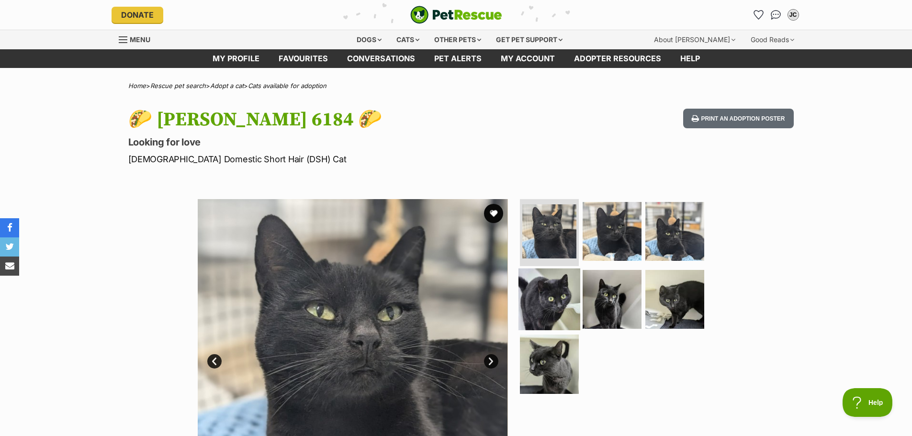
click at [556, 297] on img at bounding box center [550, 299] width 62 height 62
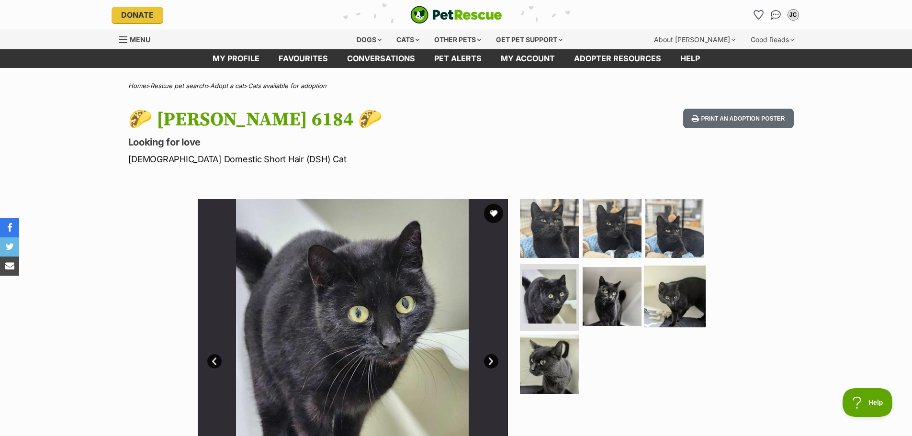
click at [664, 303] on img at bounding box center [675, 296] width 62 height 62
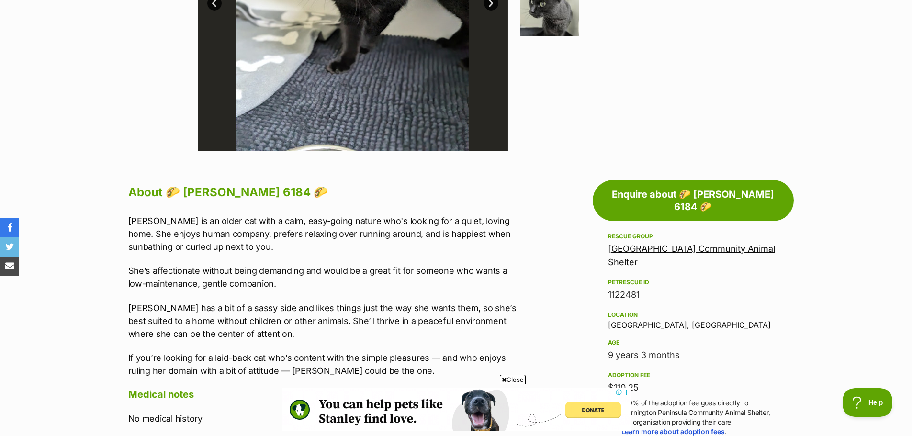
scroll to position [383, 0]
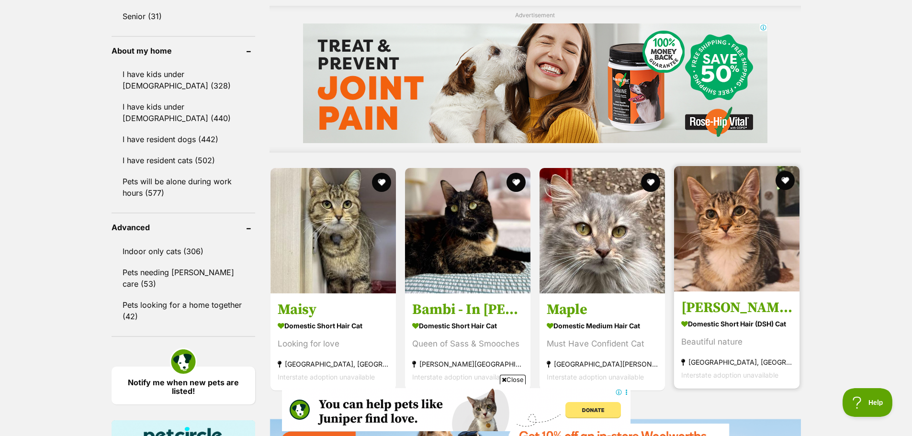
scroll to position [910, 0]
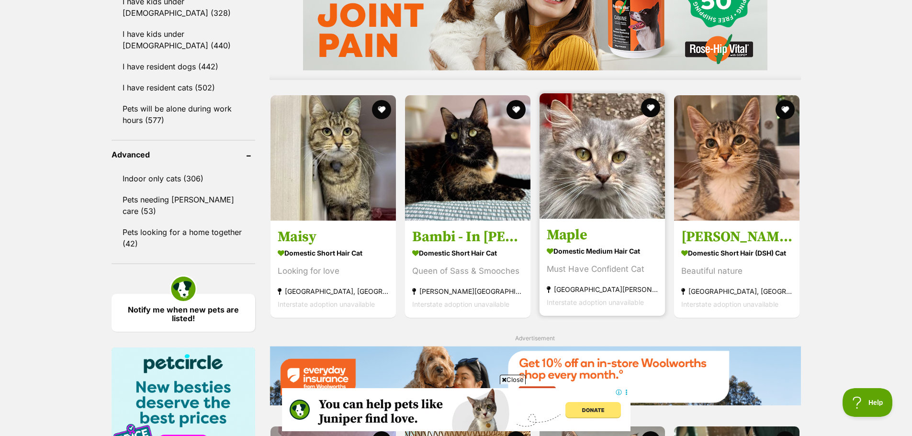
click at [610, 180] on img at bounding box center [602, 155] width 125 height 125
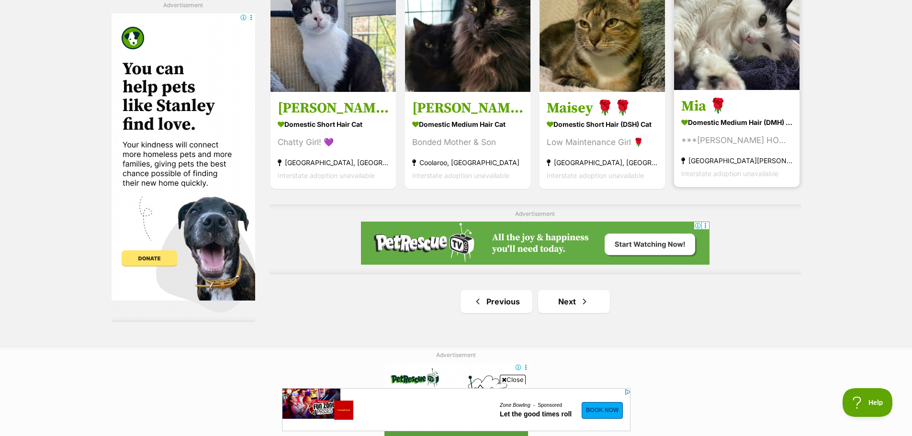
scroll to position [1628, 0]
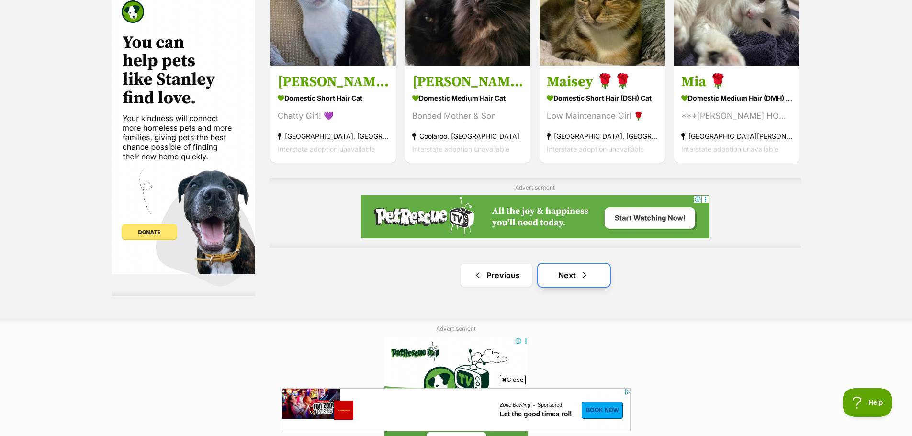
click at [577, 280] on link "Next" at bounding box center [574, 275] width 72 height 23
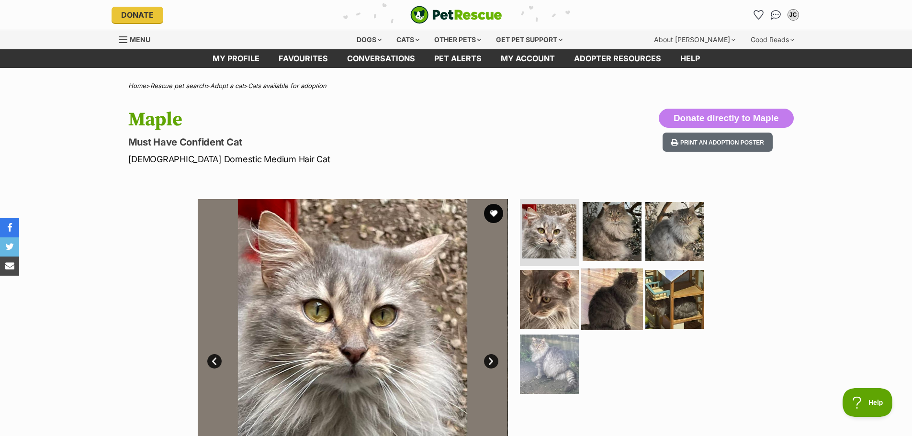
click at [618, 293] on img at bounding box center [612, 299] width 62 height 62
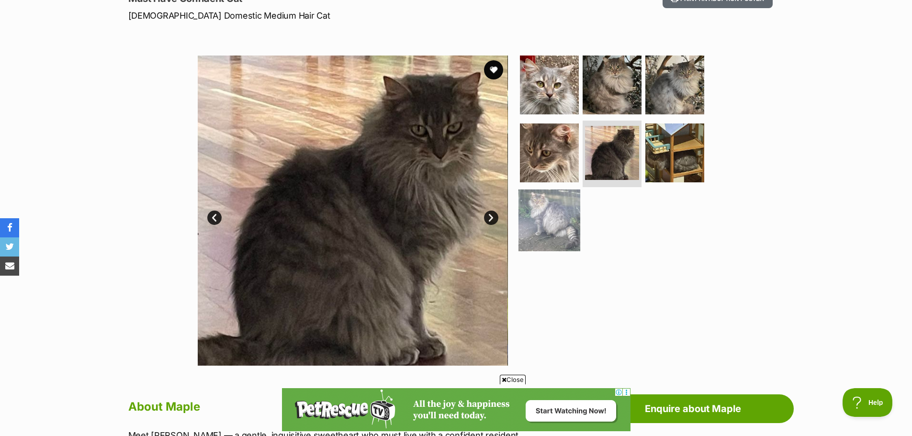
click at [565, 223] on img at bounding box center [550, 221] width 62 height 62
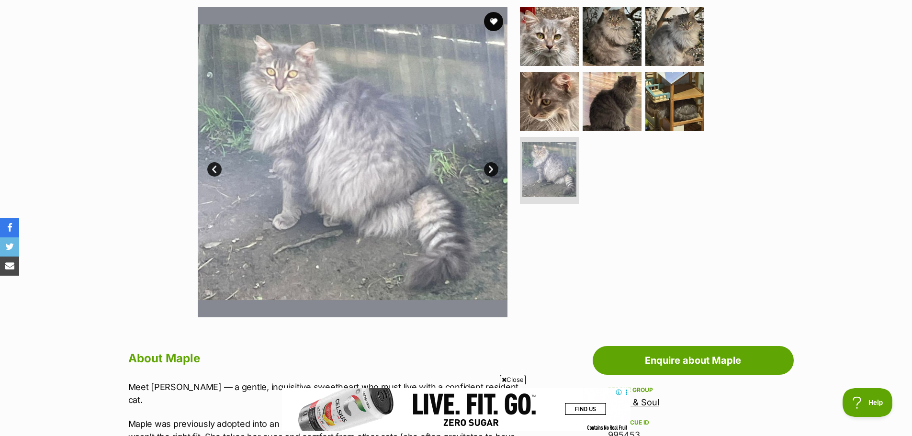
scroll to position [192, 0]
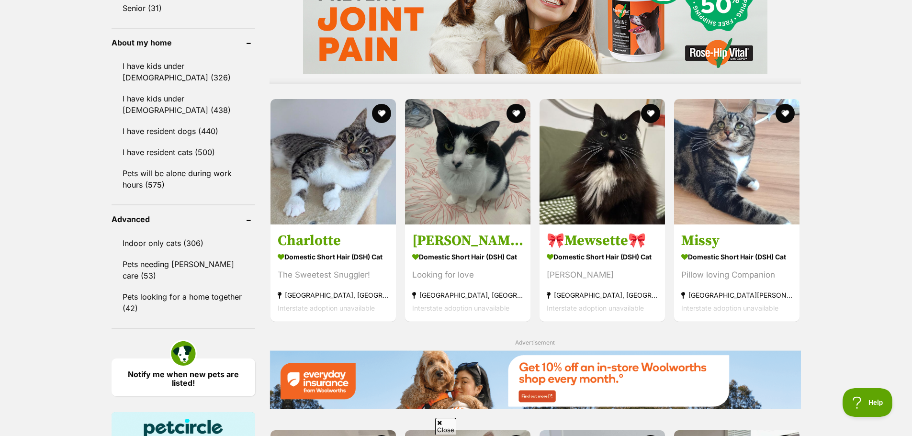
scroll to position [862, 0]
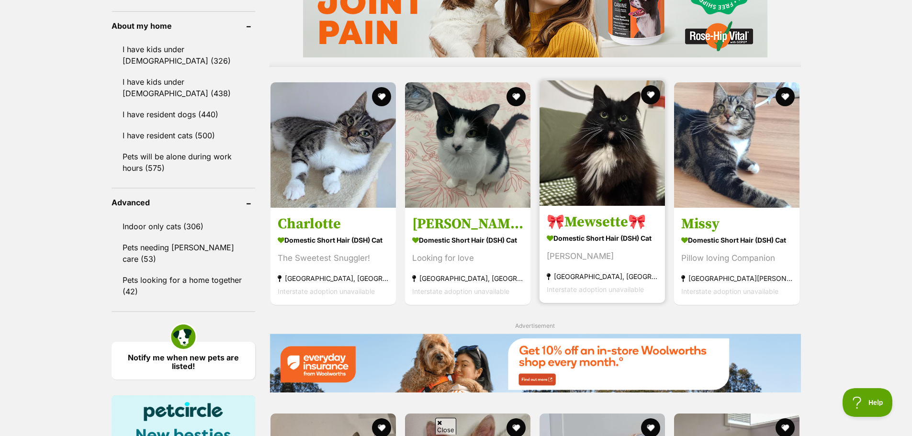
click at [635, 186] on img at bounding box center [602, 142] width 125 height 125
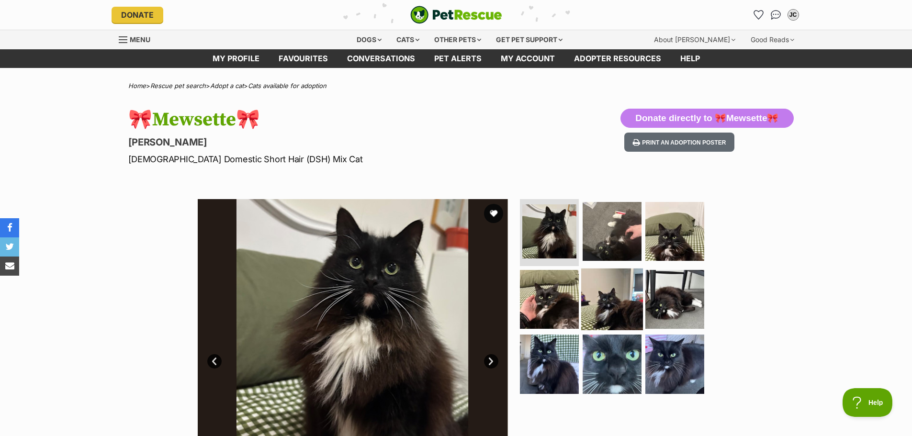
click at [607, 307] on img at bounding box center [612, 299] width 62 height 62
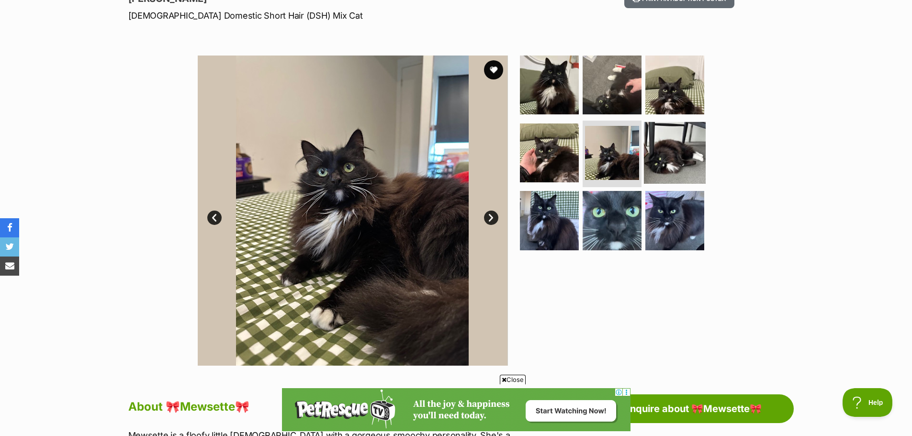
click at [654, 157] on img at bounding box center [675, 153] width 62 height 62
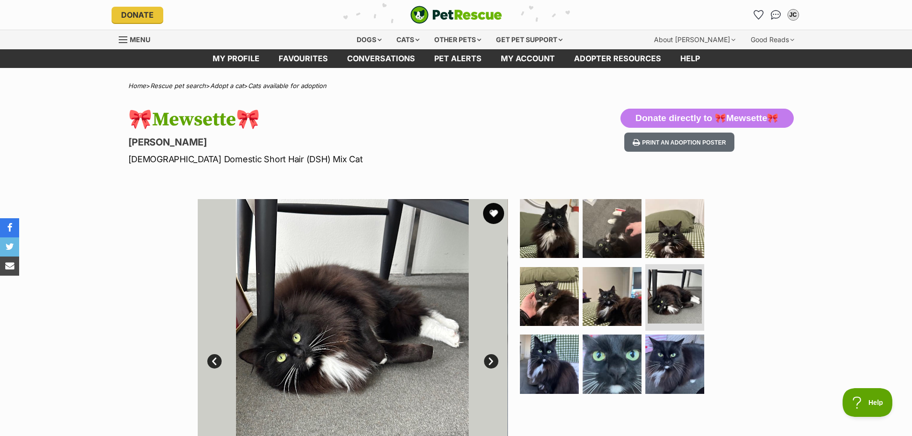
click at [495, 215] on button "favourite" at bounding box center [493, 213] width 21 height 21
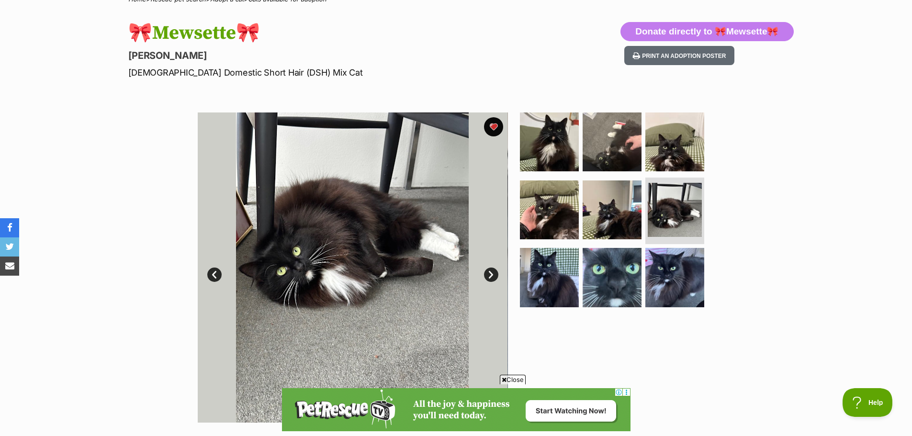
scroll to position [96, 0]
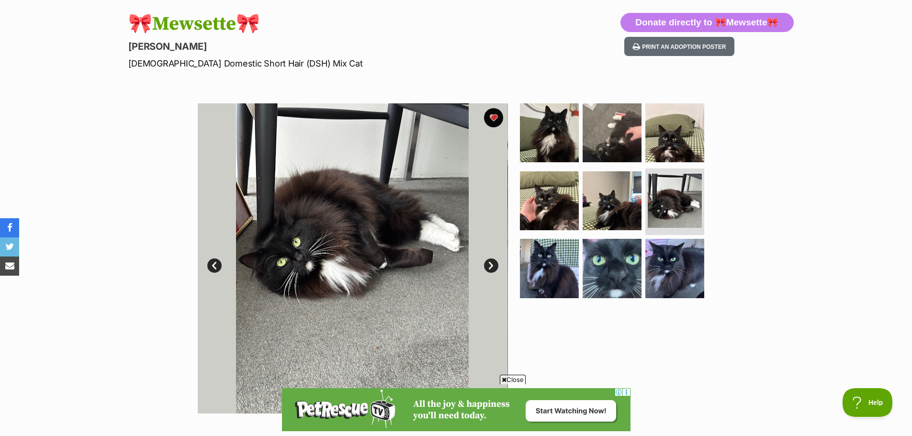
click at [487, 262] on link "Next" at bounding box center [491, 266] width 14 height 14
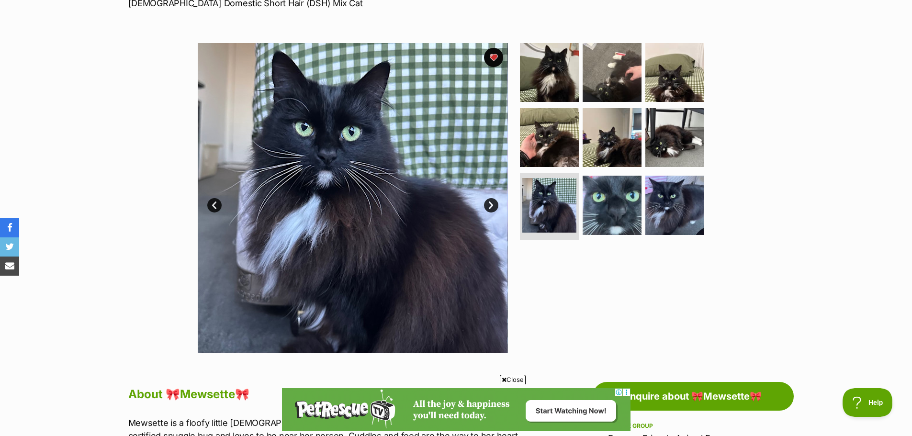
scroll to position [192, 0]
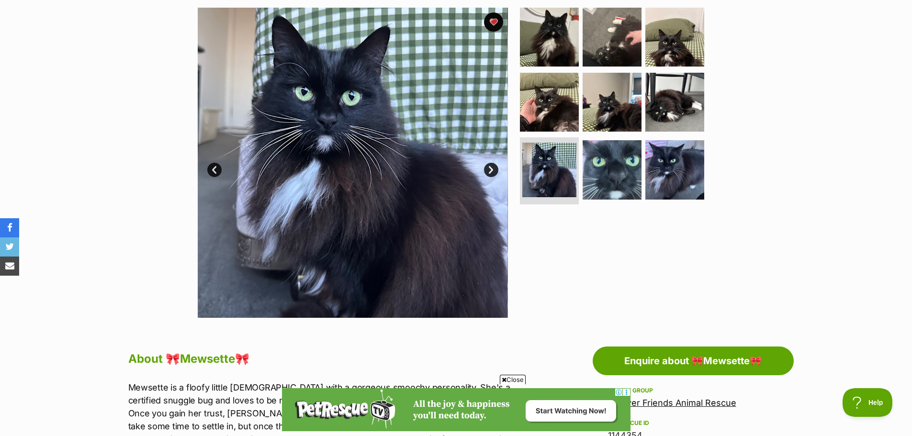
click at [492, 170] on link "Next" at bounding box center [491, 170] width 14 height 14
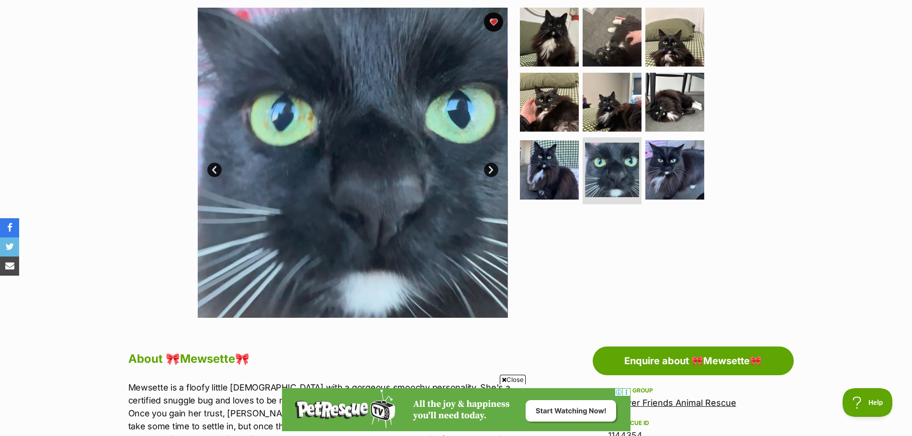
click at [492, 170] on link "Next" at bounding box center [491, 170] width 14 height 14
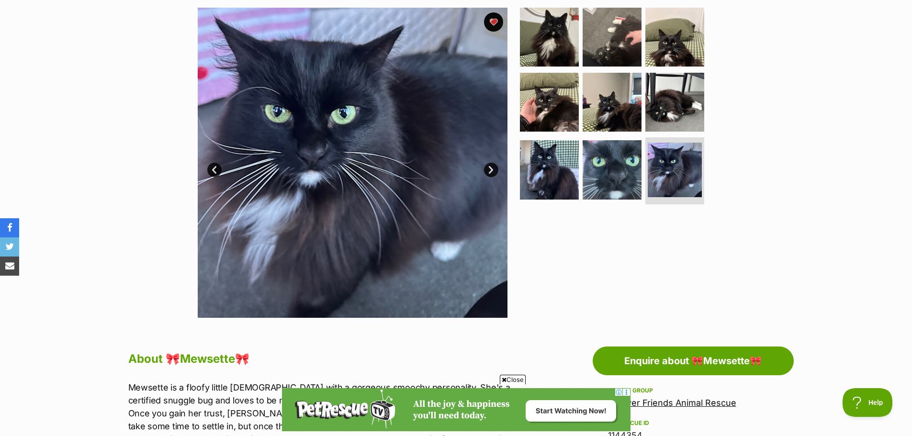
click at [492, 170] on link "Next" at bounding box center [491, 170] width 14 height 14
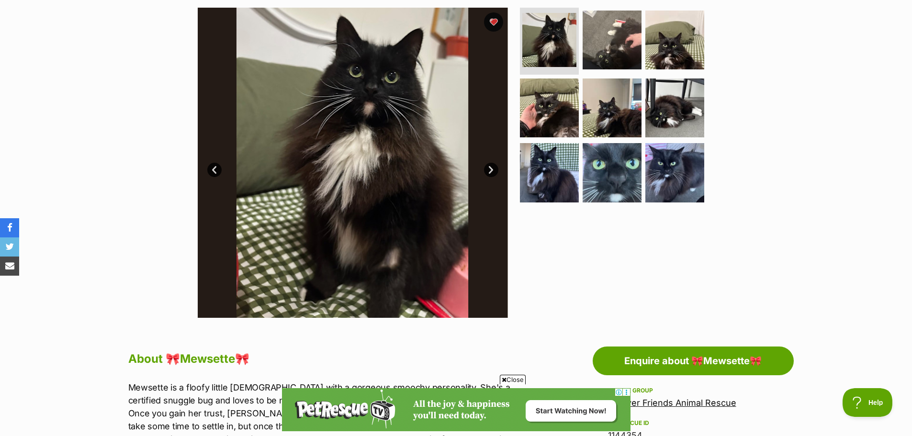
click at [492, 170] on link "Next" at bounding box center [491, 170] width 14 height 14
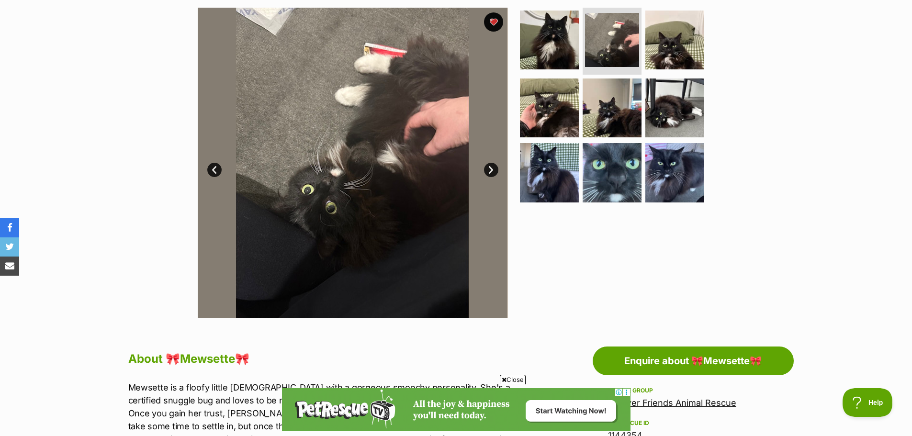
click at [492, 170] on link "Next" at bounding box center [491, 170] width 14 height 14
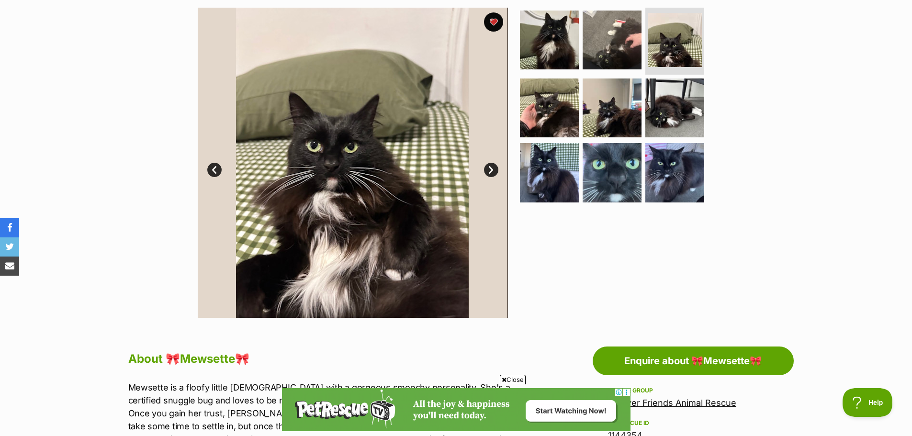
click at [492, 170] on link "Next" at bounding box center [491, 170] width 14 height 14
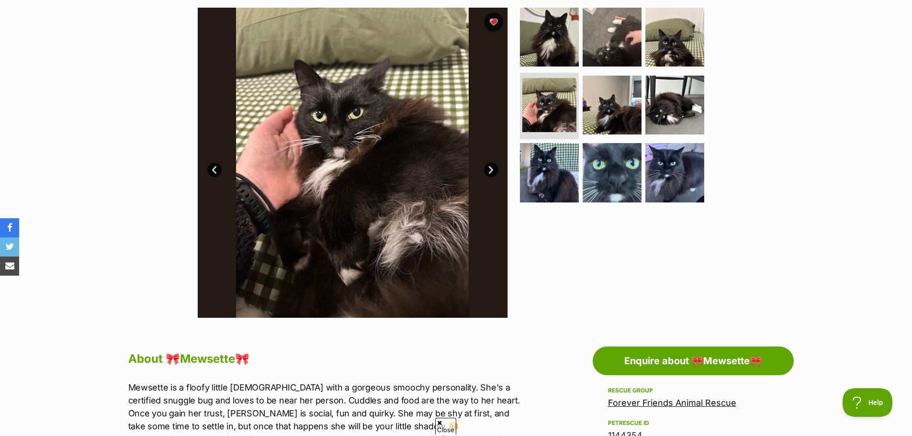
click at [492, 170] on link "Next" at bounding box center [491, 170] width 14 height 14
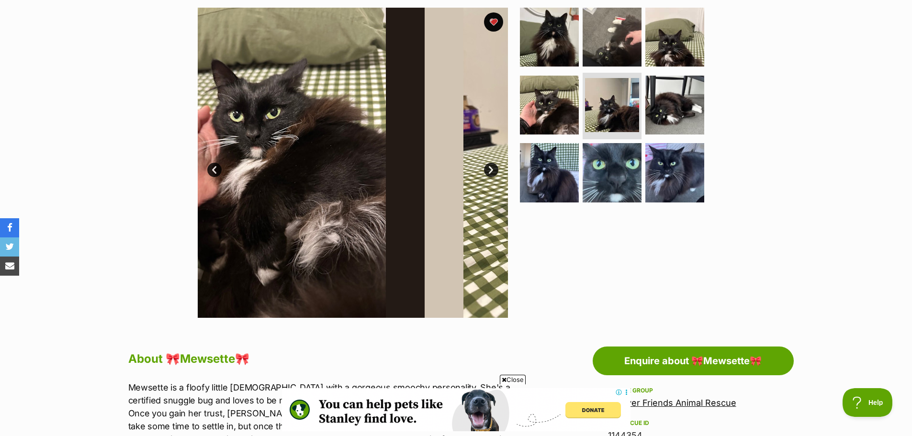
scroll to position [0, 0]
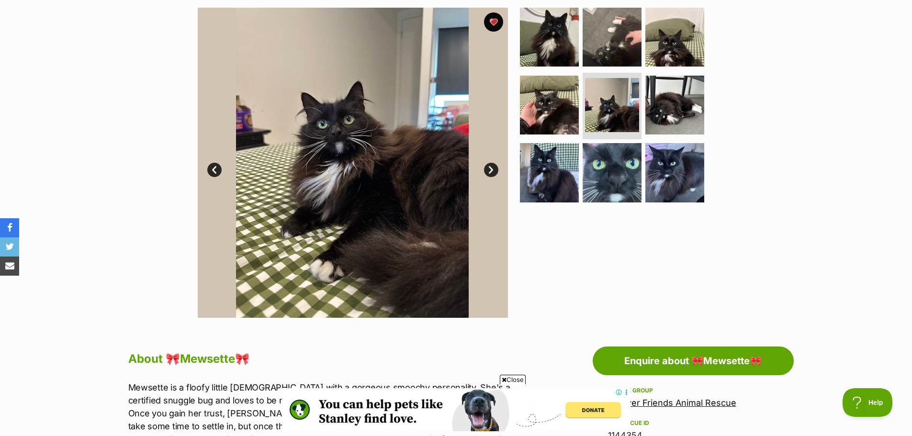
click at [492, 170] on link "Next" at bounding box center [491, 170] width 14 height 14
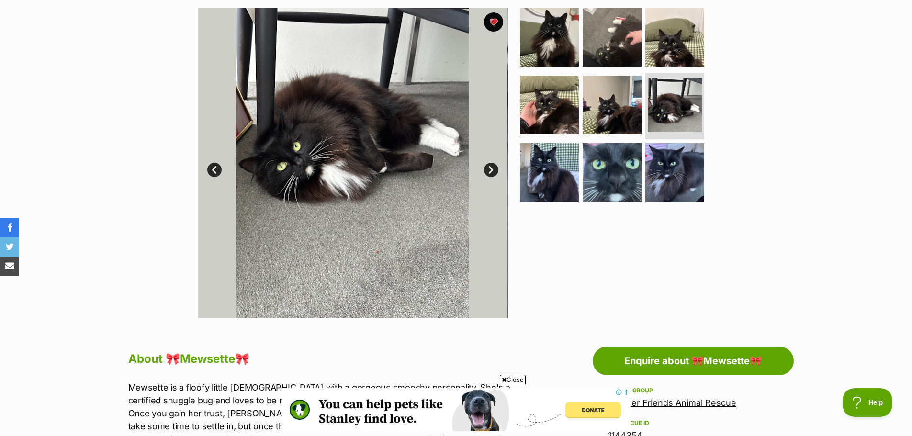
click at [492, 170] on link "Next" at bounding box center [491, 170] width 14 height 14
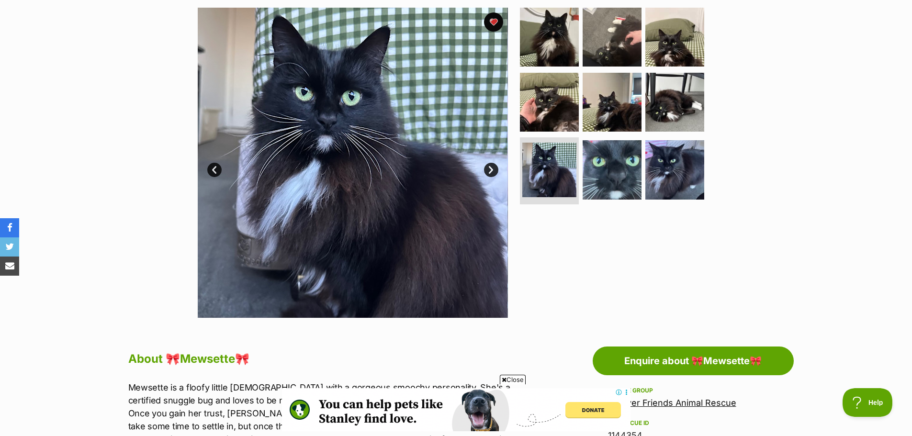
click at [492, 170] on link "Next" at bounding box center [491, 170] width 14 height 14
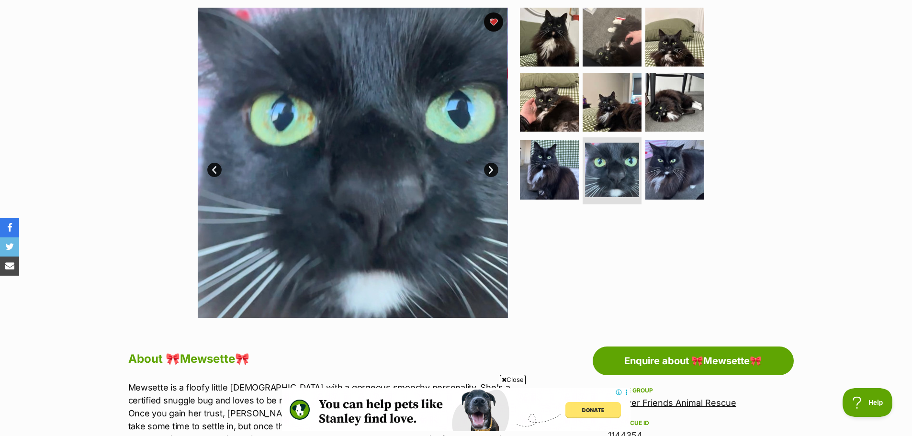
click at [492, 170] on link "Next" at bounding box center [491, 170] width 14 height 14
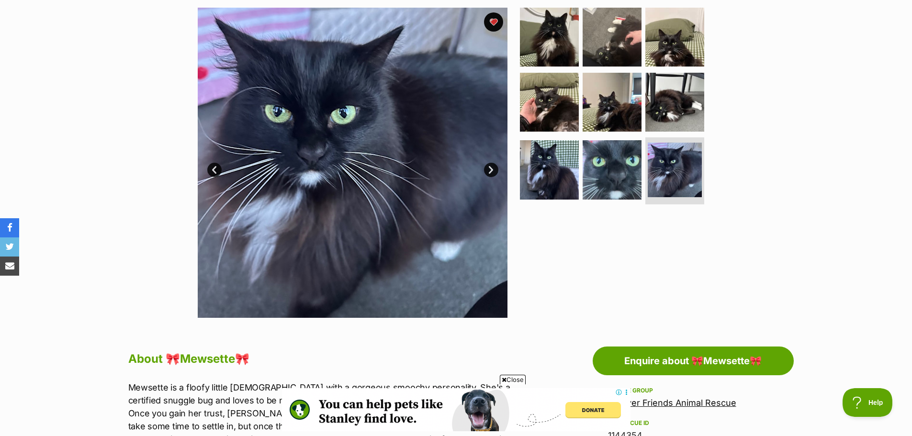
click at [492, 170] on link "Next" at bounding box center [491, 170] width 14 height 14
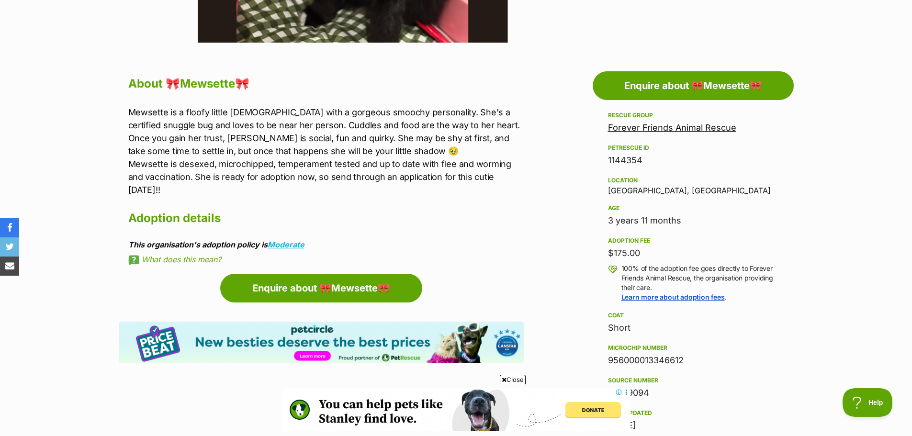
scroll to position [479, 0]
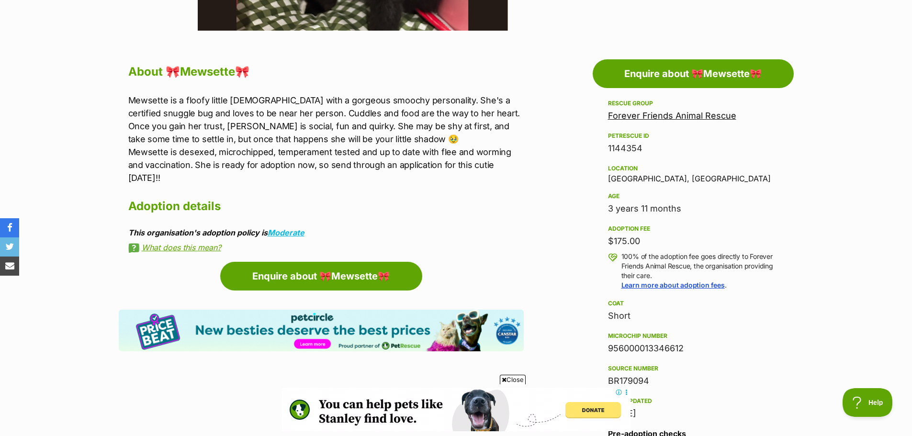
click at [661, 114] on link "Forever Friends Animal Rescue" at bounding box center [672, 116] width 128 height 10
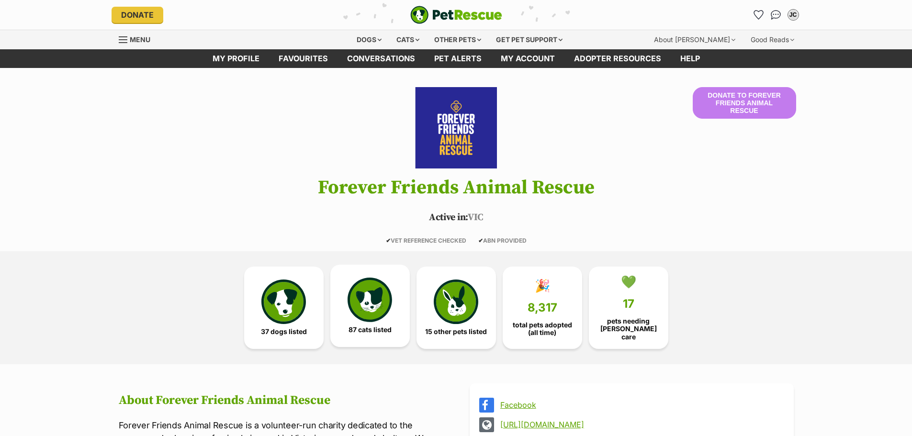
click at [372, 299] on img at bounding box center [370, 300] width 44 height 44
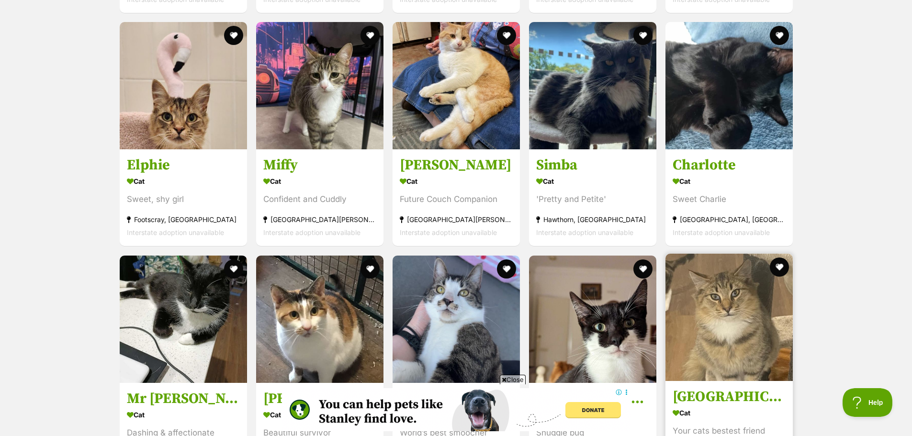
scroll to position [3425, 0]
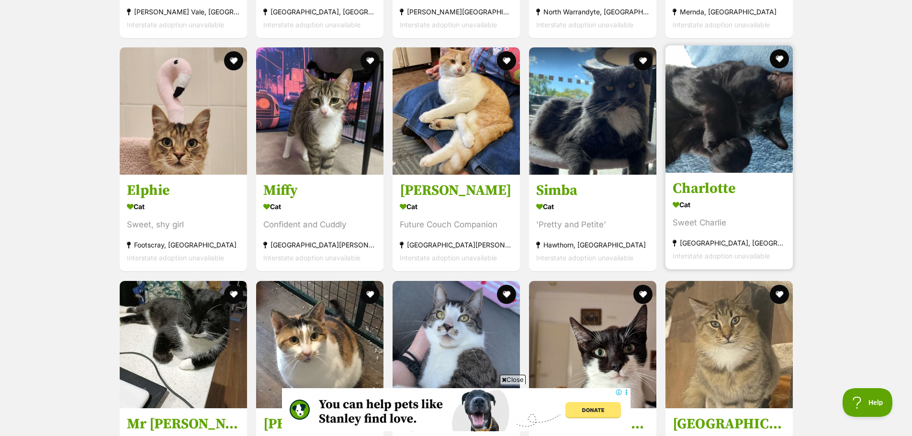
click at [713, 110] on img at bounding box center [729, 108] width 127 height 127
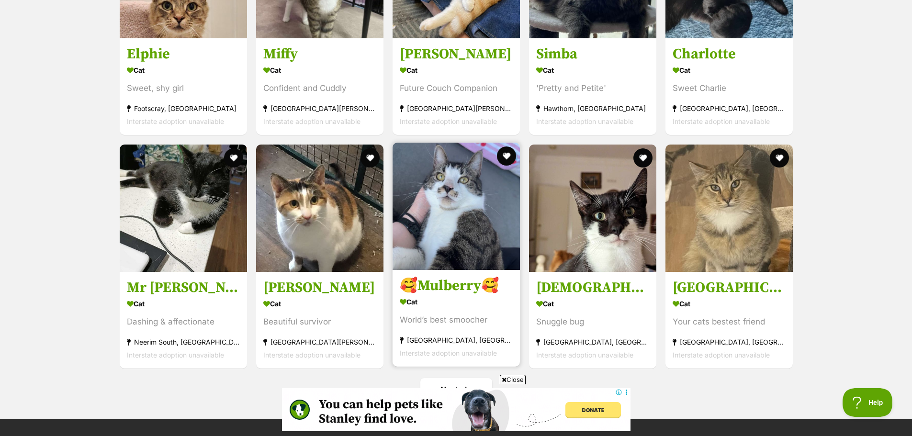
scroll to position [3664, 0]
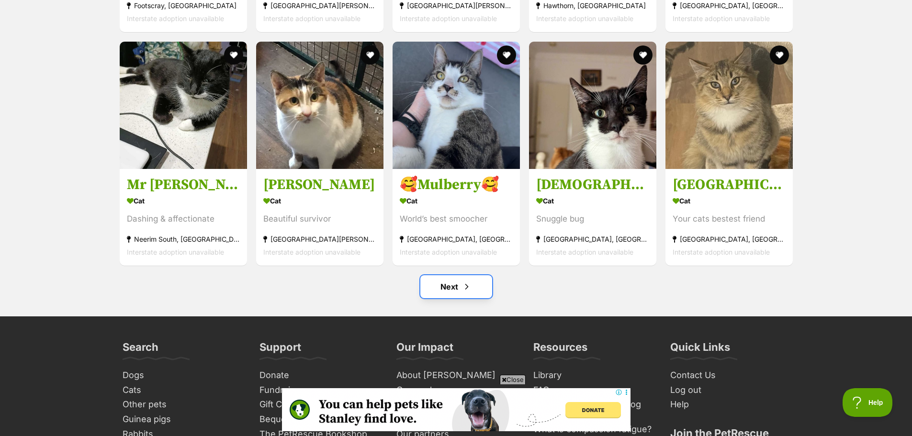
click at [451, 282] on link "Next" at bounding box center [456, 286] width 72 height 23
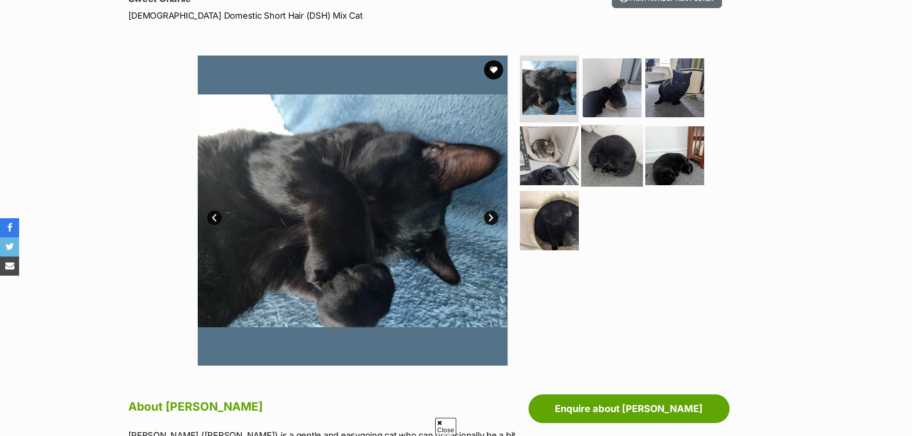
click at [624, 146] on img at bounding box center [612, 155] width 62 height 62
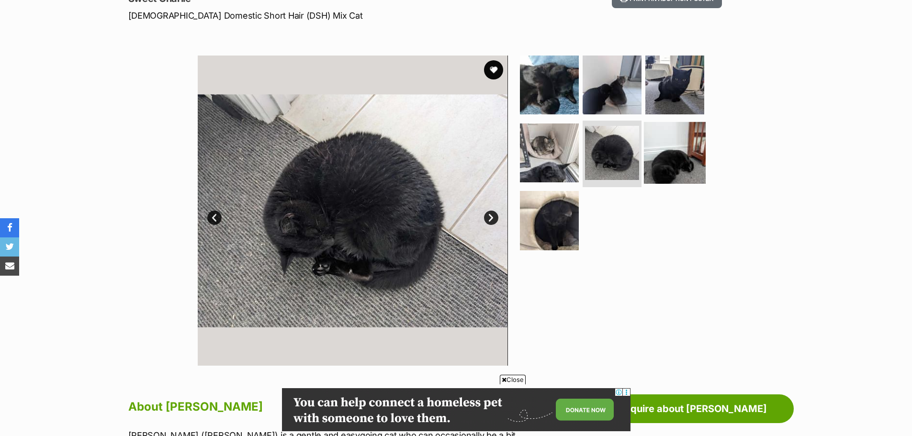
click at [684, 149] on img at bounding box center [675, 153] width 62 height 62
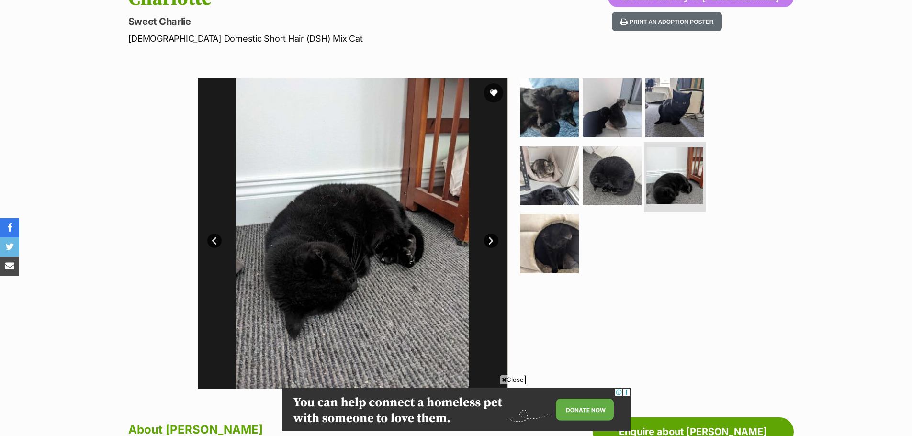
scroll to position [96, 0]
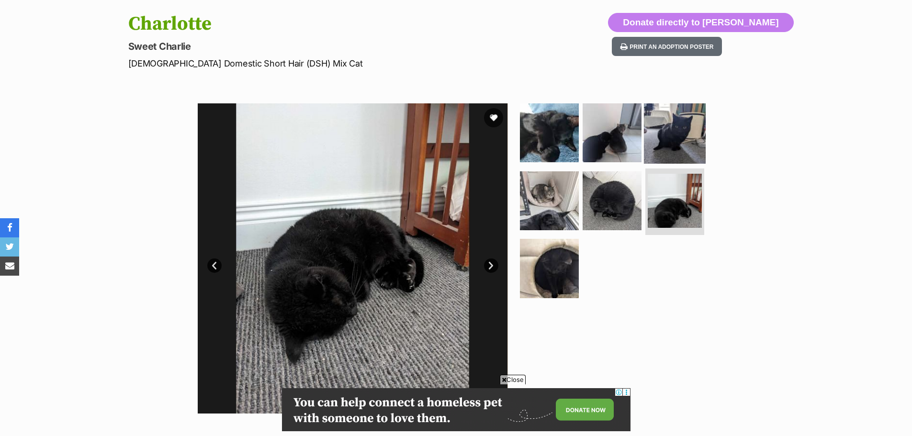
click at [680, 137] on img at bounding box center [675, 133] width 62 height 62
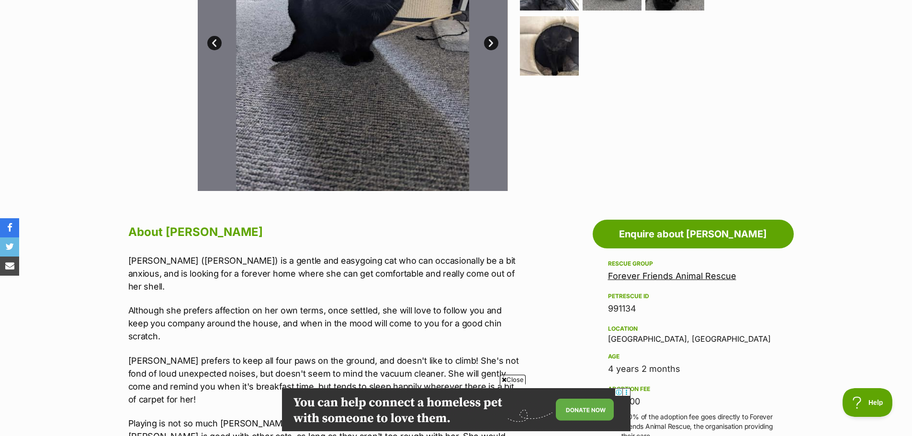
scroll to position [383, 0]
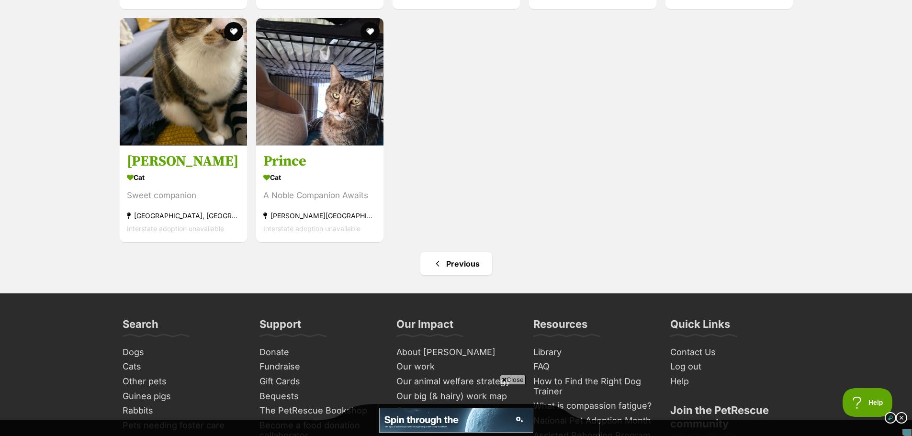
scroll to position [2346, 0]
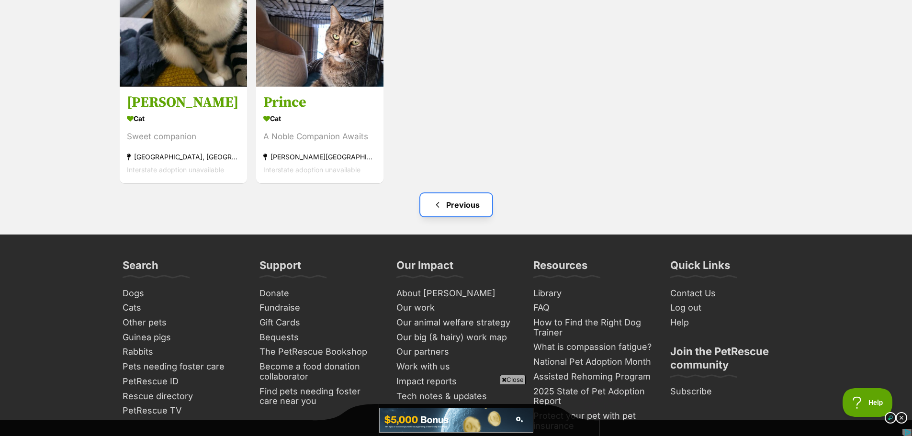
click at [470, 199] on link "Previous" at bounding box center [456, 204] width 72 height 23
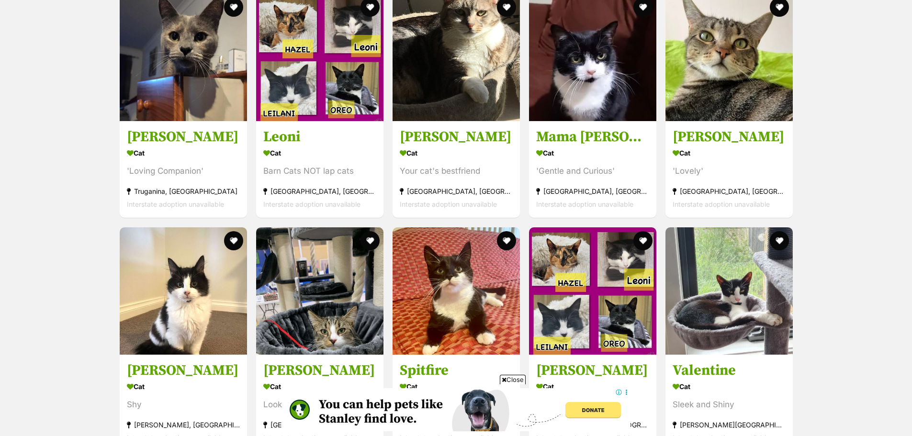
scroll to position [1532, 0]
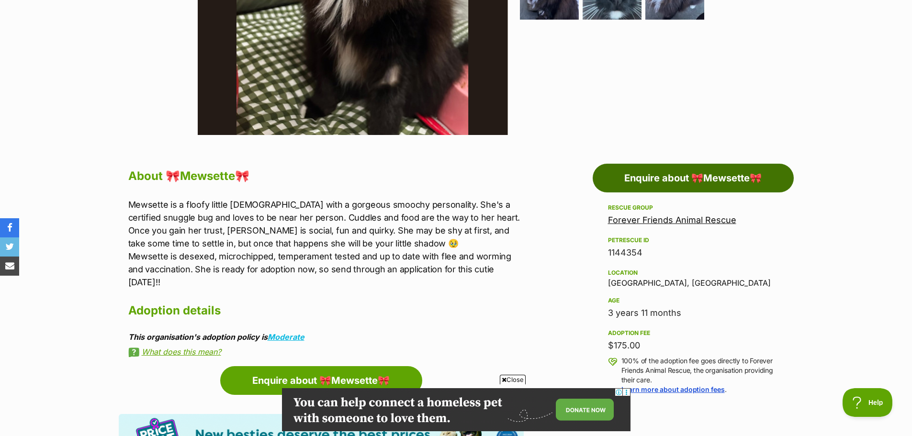
scroll to position [431, 0]
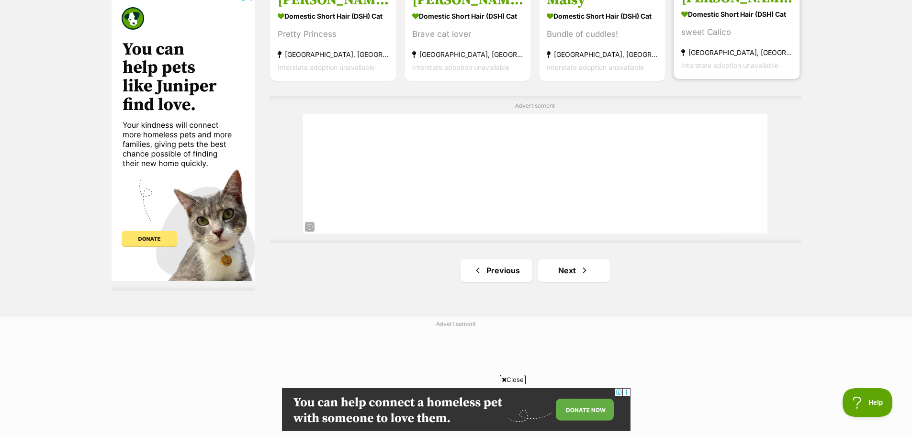
scroll to position [1676, 0]
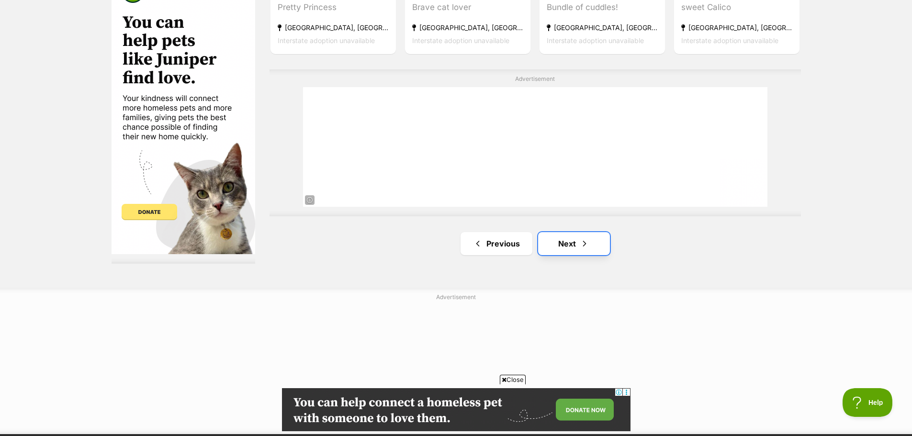
click at [582, 247] on span "Next page" at bounding box center [585, 243] width 10 height 11
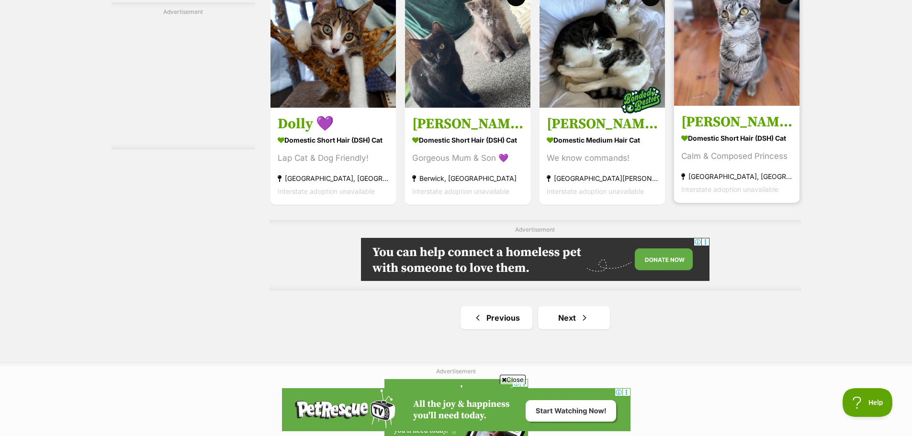
scroll to position [1580, 0]
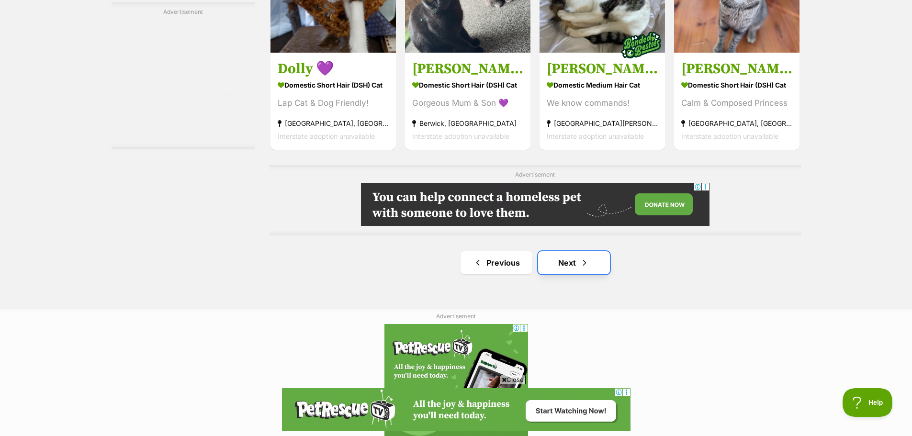
click at [578, 262] on link "Next" at bounding box center [574, 262] width 72 height 23
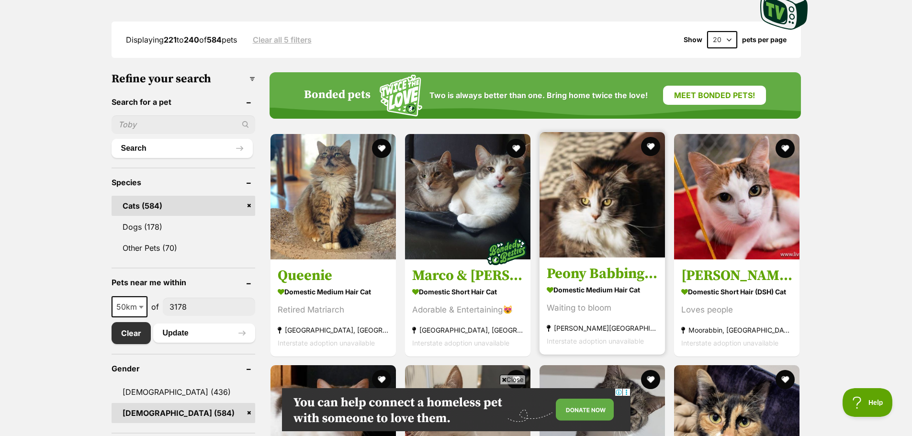
click at [639, 196] on img at bounding box center [602, 194] width 125 height 125
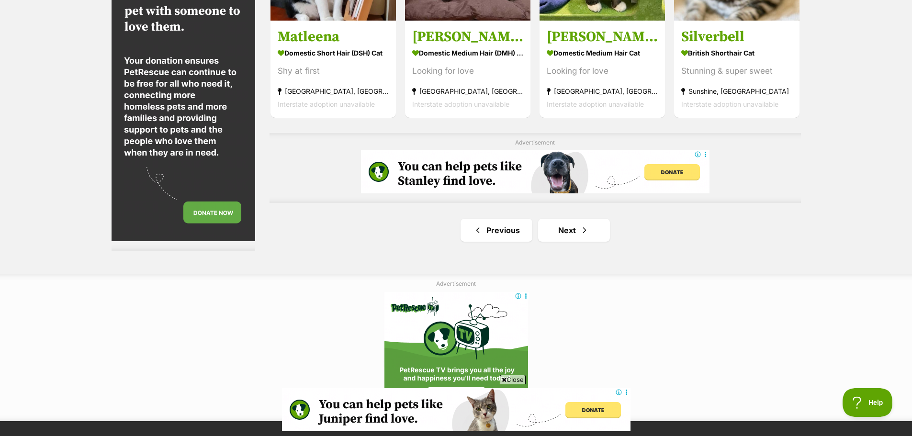
scroll to position [1676, 0]
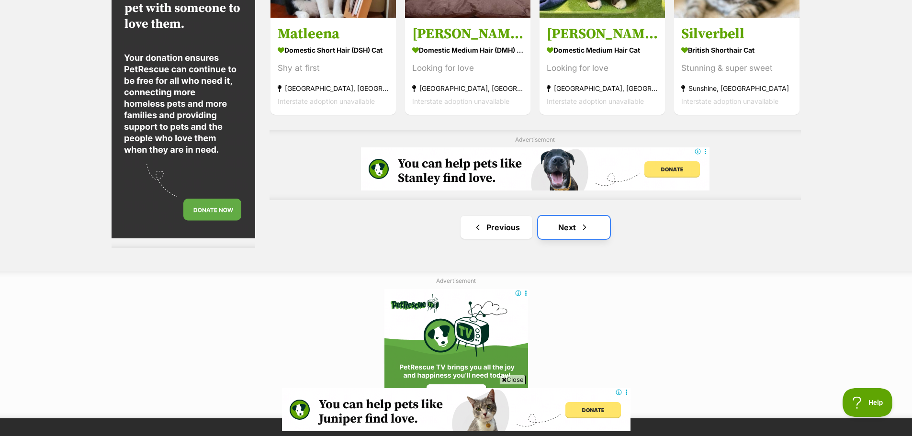
click at [576, 221] on link "Next" at bounding box center [574, 227] width 72 height 23
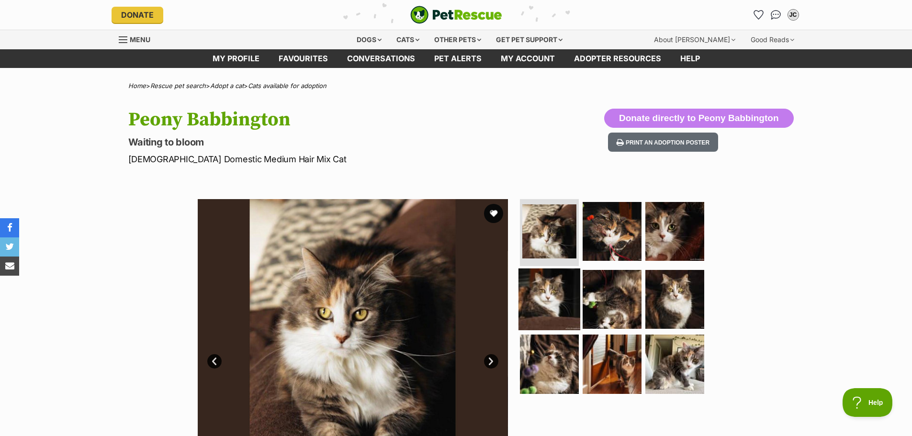
click at [555, 289] on img at bounding box center [550, 299] width 62 height 62
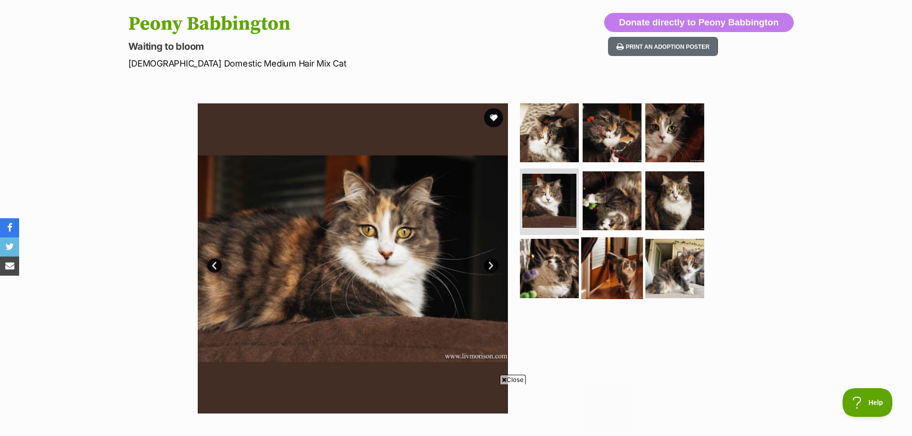
click at [604, 264] on img at bounding box center [612, 268] width 62 height 62
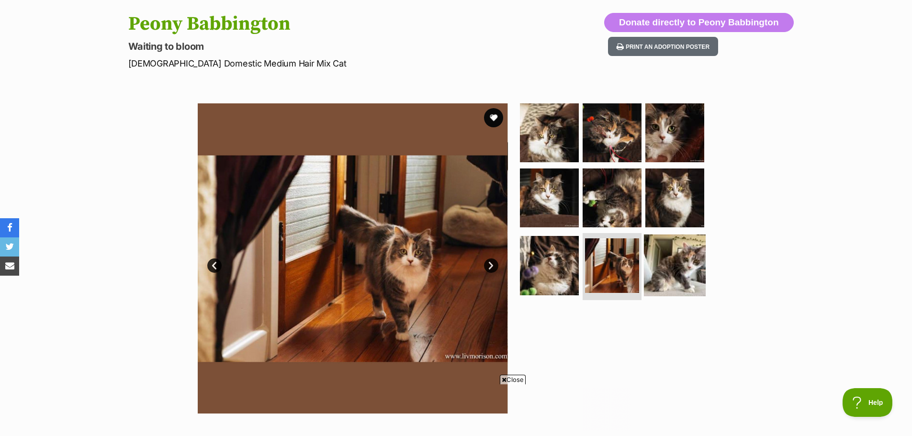
click at [672, 264] on img at bounding box center [675, 266] width 62 height 62
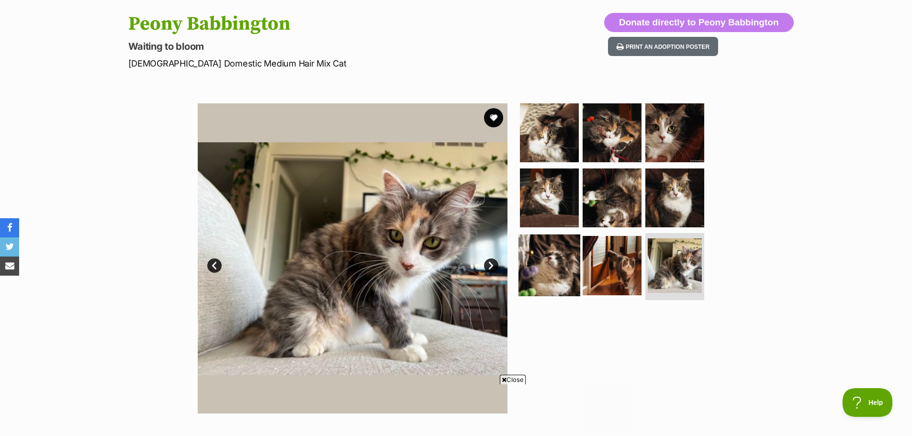
click at [539, 267] on img at bounding box center [550, 266] width 62 height 62
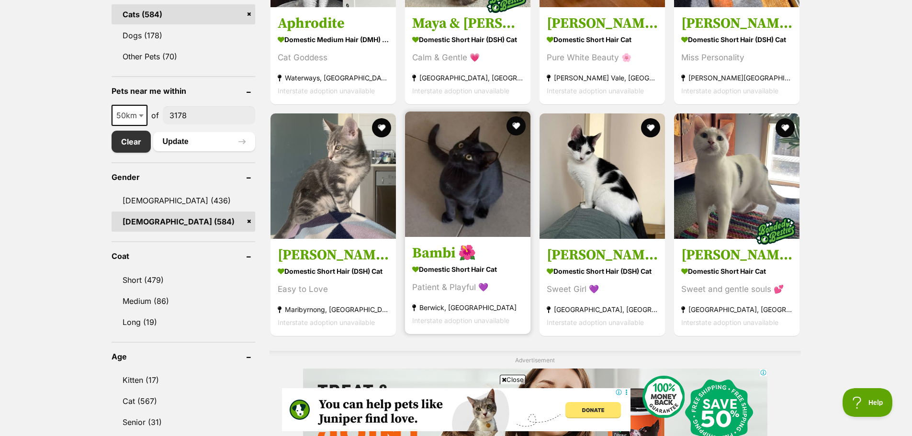
click at [443, 193] on img at bounding box center [467, 174] width 125 height 125
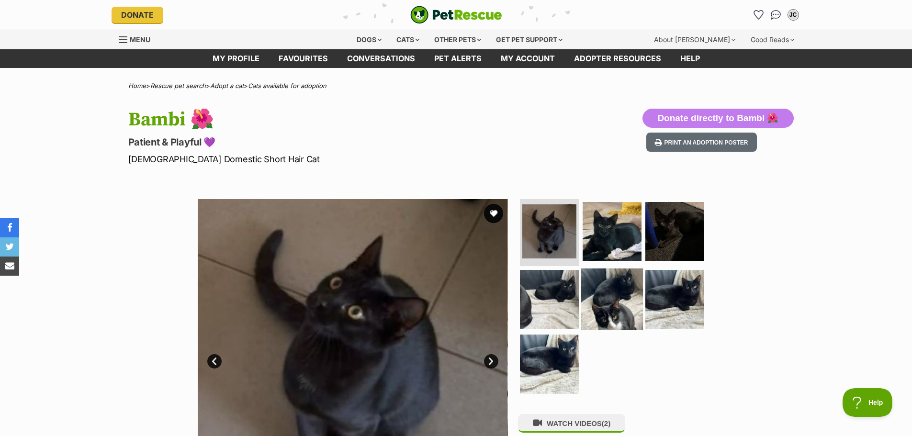
click at [618, 284] on img at bounding box center [612, 299] width 62 height 62
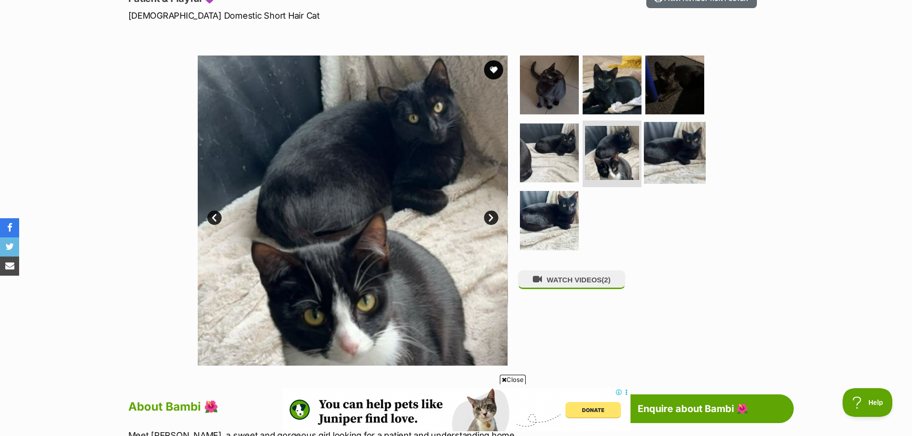
click at [663, 161] on img at bounding box center [675, 153] width 62 height 62
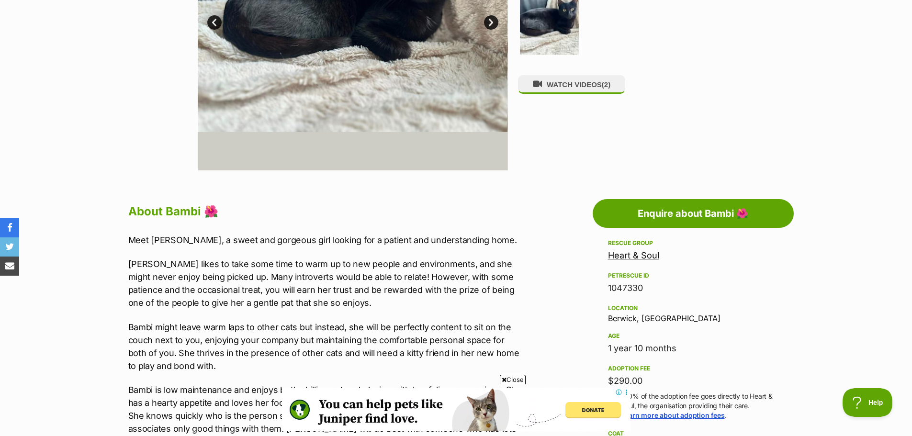
scroll to position [383, 0]
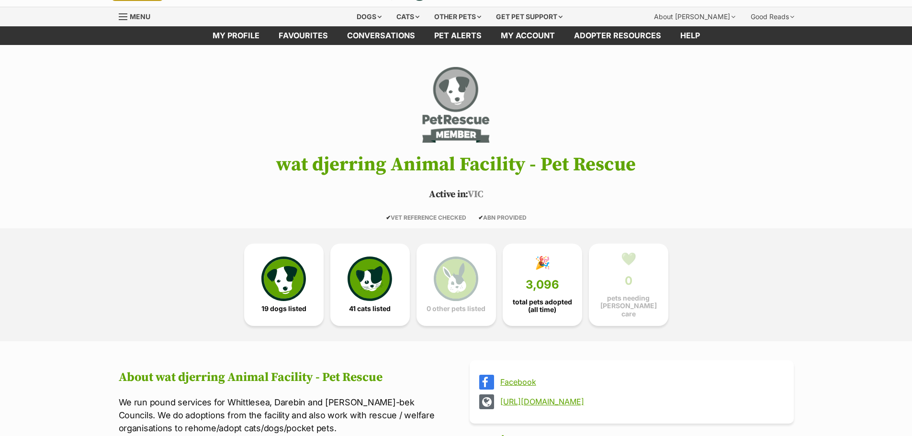
scroll to position [17, 0]
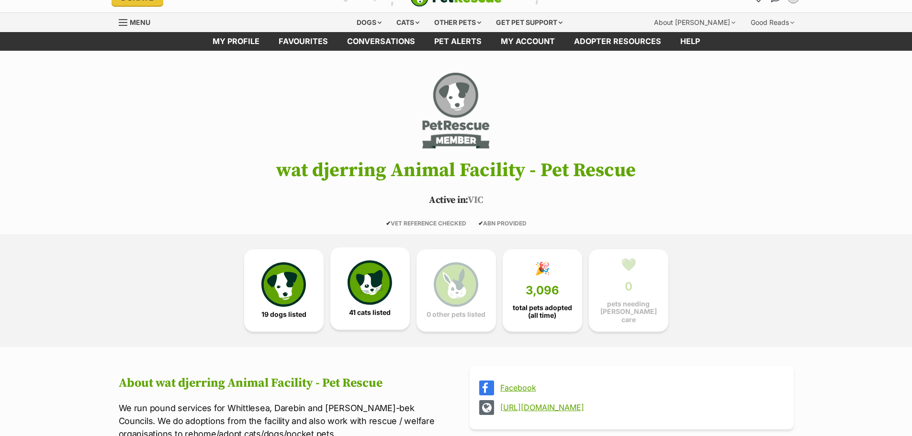
click at [391, 280] on img at bounding box center [370, 282] width 44 height 44
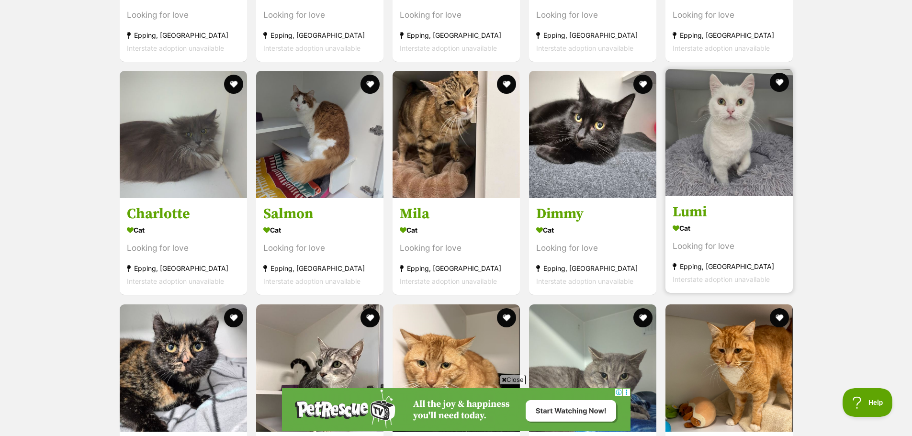
scroll to position [1599, 0]
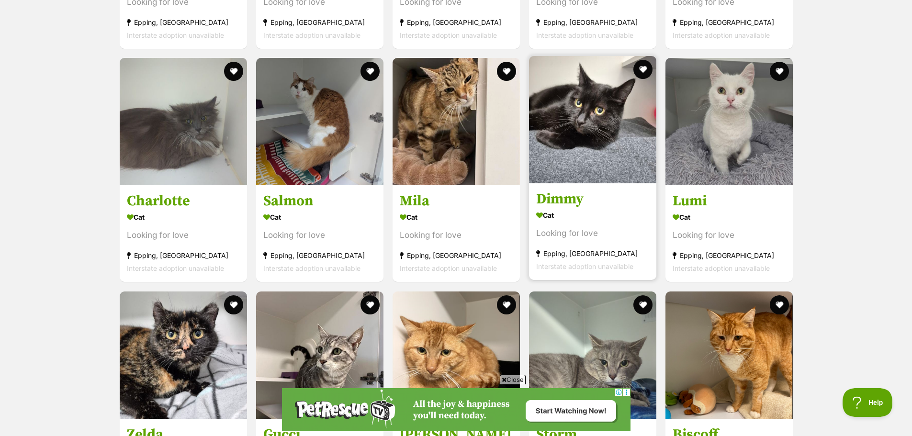
click at [619, 164] on img at bounding box center [592, 119] width 127 height 127
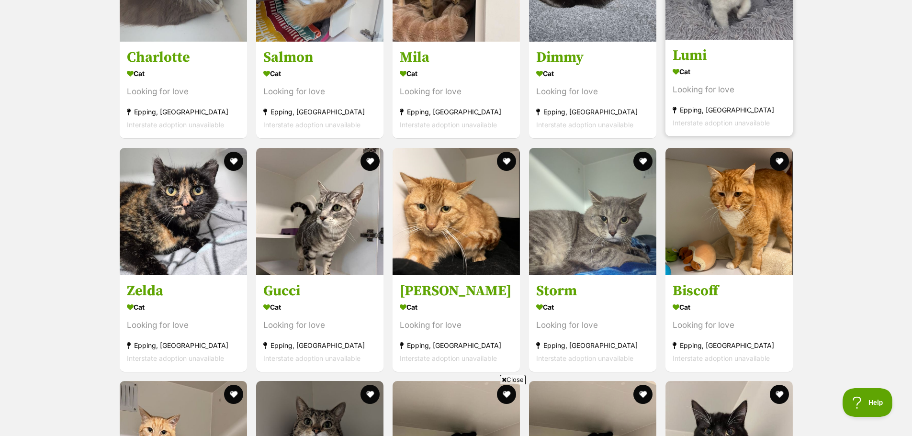
scroll to position [0, 0]
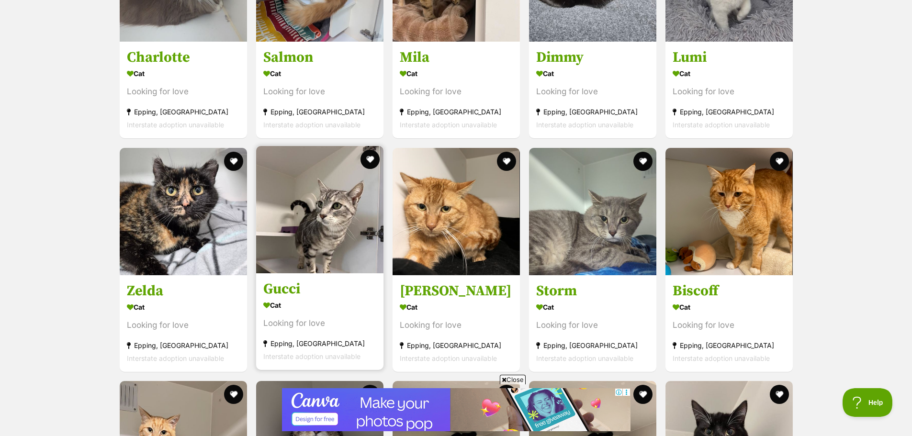
click at [320, 218] on img at bounding box center [319, 209] width 127 height 127
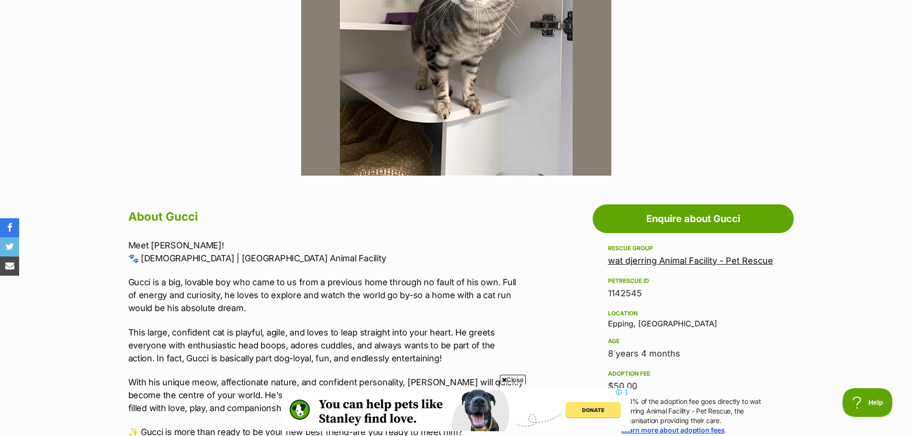
scroll to position [335, 0]
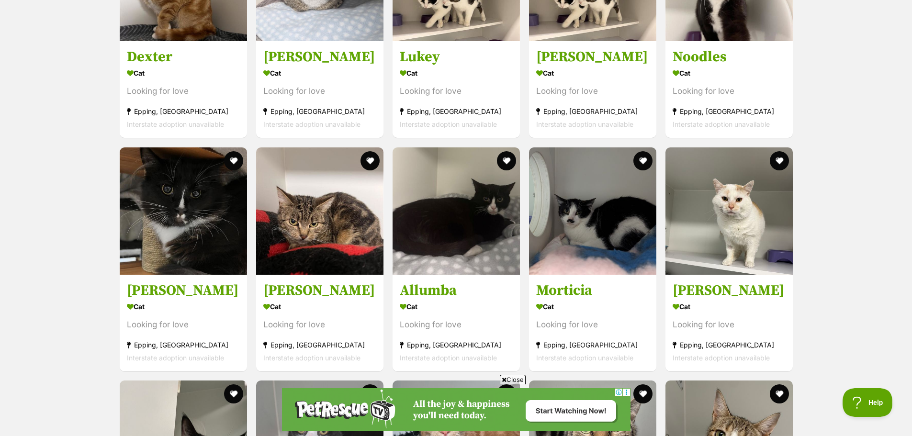
scroll to position [2174, 0]
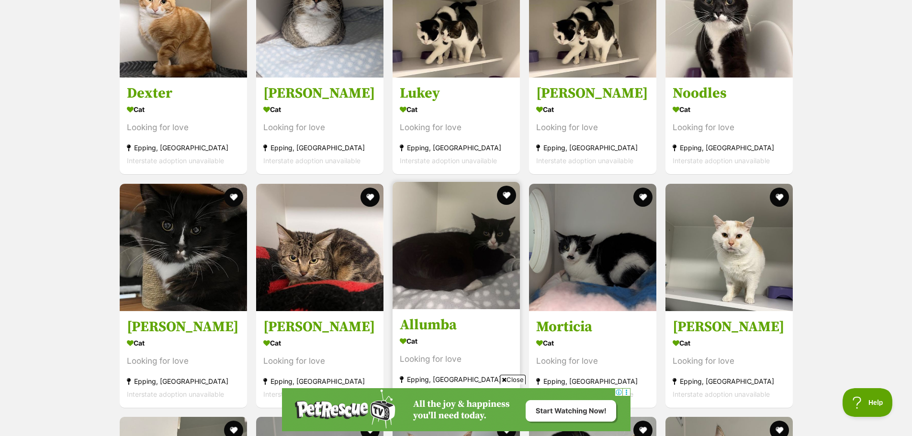
click at [457, 229] on img at bounding box center [456, 245] width 127 height 127
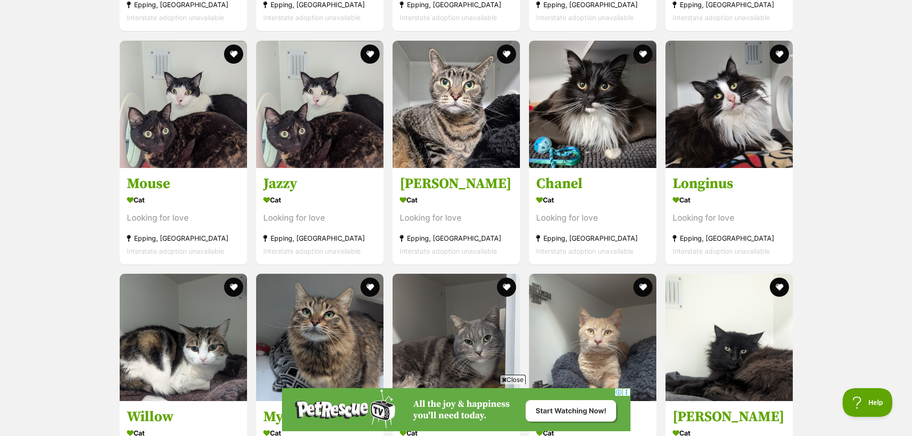
scroll to position [1120, 0]
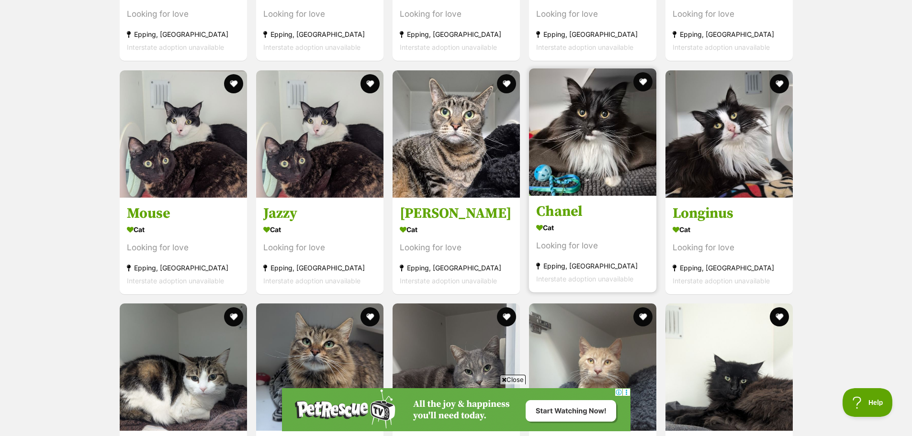
click at [605, 138] on img at bounding box center [592, 131] width 127 height 127
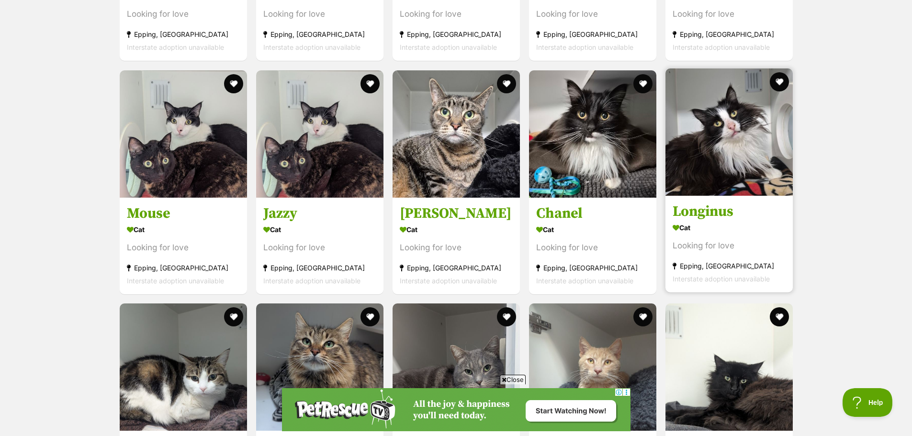
click at [711, 129] on img at bounding box center [729, 131] width 127 height 127
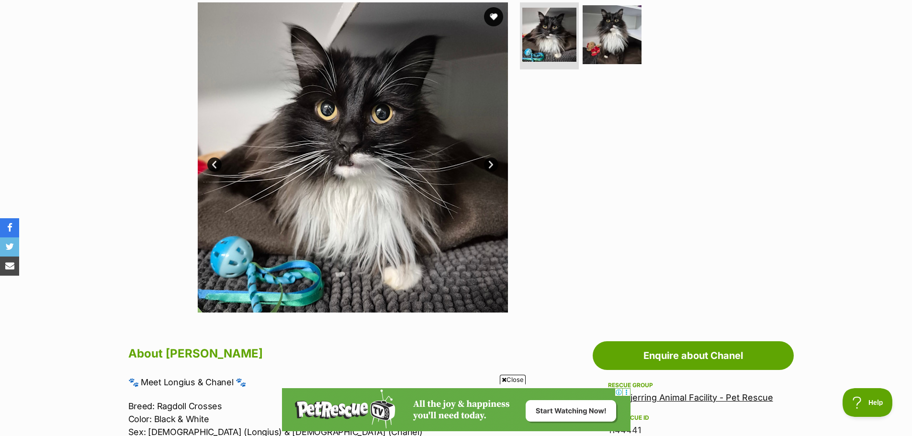
scroll to position [192, 0]
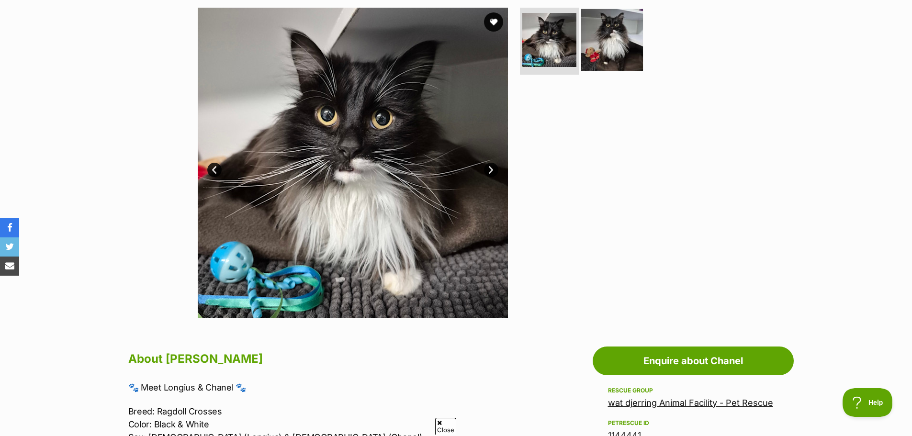
click at [611, 28] on img at bounding box center [612, 40] width 62 height 62
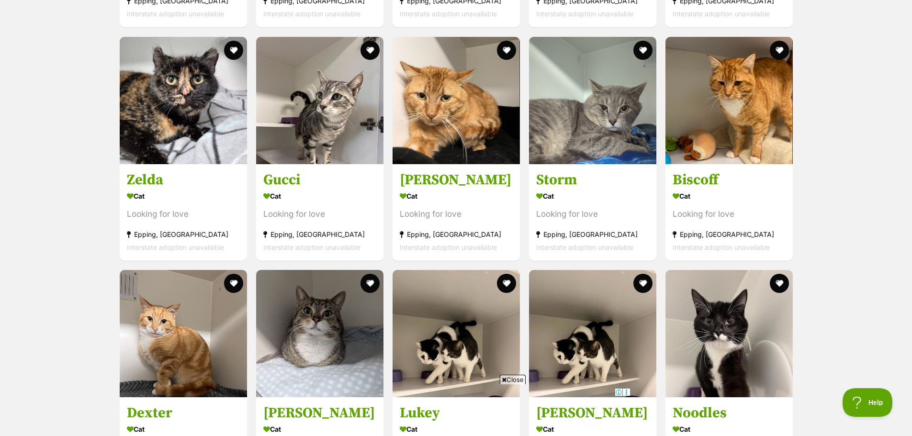
scroll to position [1982, 0]
